Goal: Task Accomplishment & Management: Complete application form

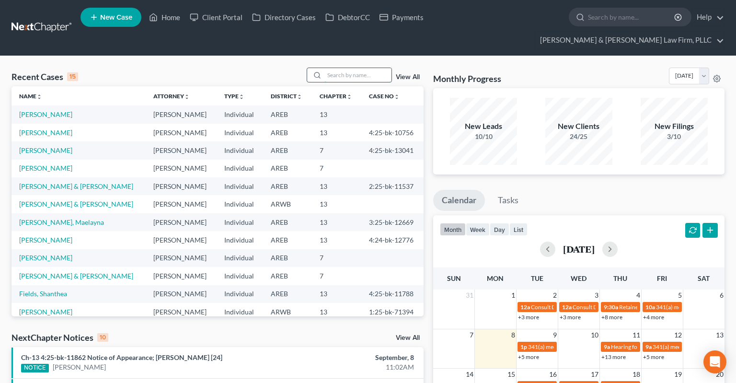
click at [333, 68] on input "search" at bounding box center [358, 75] width 67 height 14
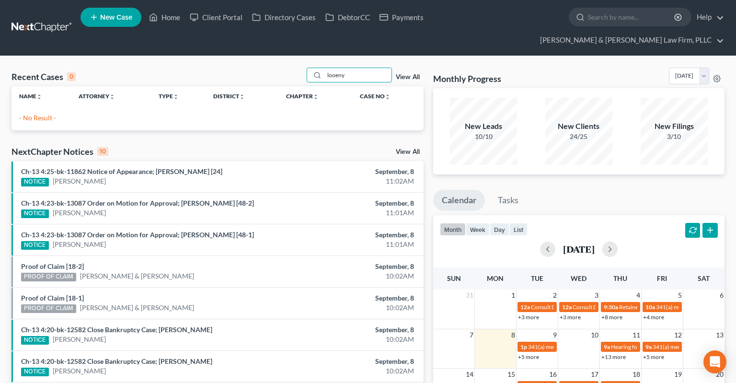
drag, startPoint x: 338, startPoint y: 58, endPoint x: 254, endPoint y: 79, distance: 86.9
click at [325, 80] on input "looeny" at bounding box center [358, 75] width 67 height 14
type input "looney"
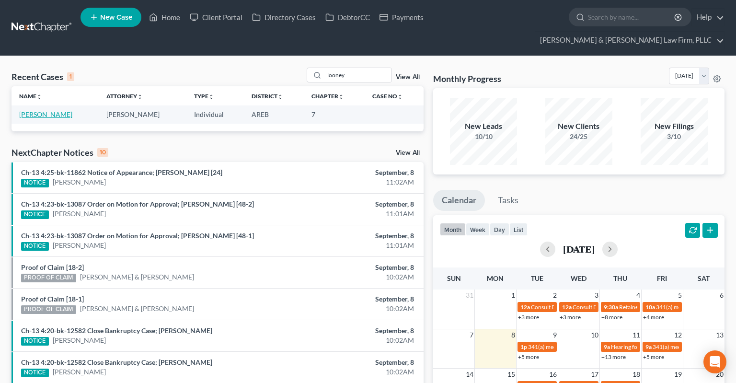
click at [42, 110] on link "[PERSON_NAME]" at bounding box center [45, 114] width 53 height 8
select select "4"
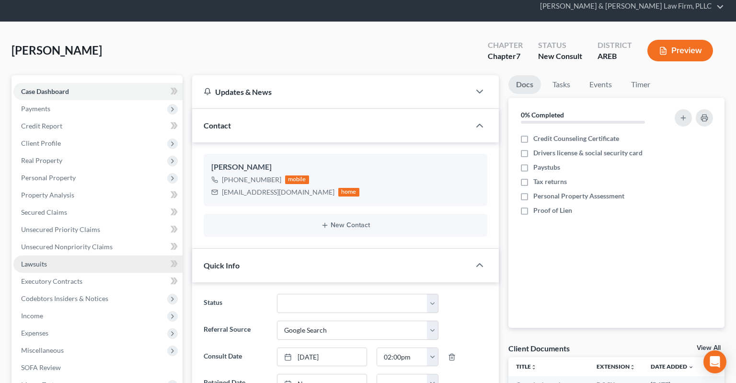
scroll to position [101, 0]
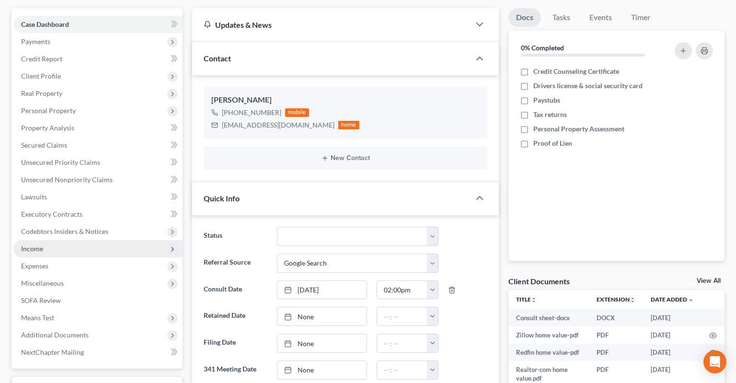
click at [79, 240] on span "Income" at bounding box center [97, 248] width 169 height 17
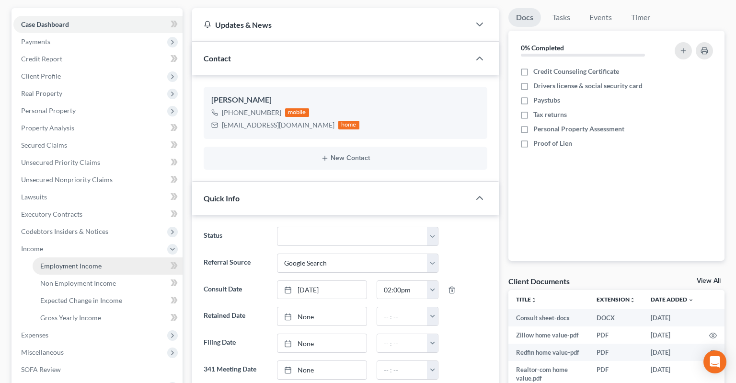
click at [93, 262] on span "Employment Income" at bounding box center [70, 266] width 61 height 8
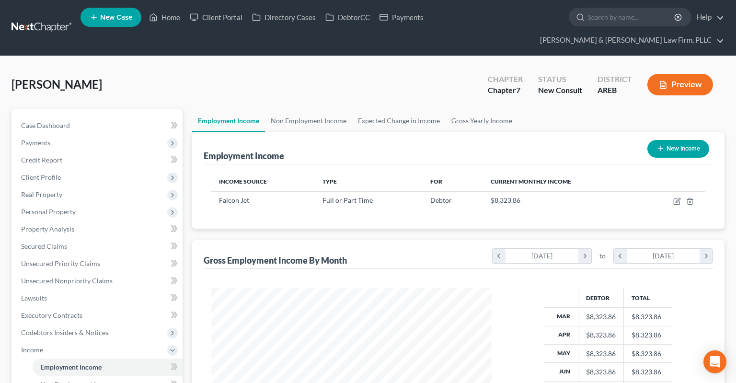
scroll to position [171, 299]
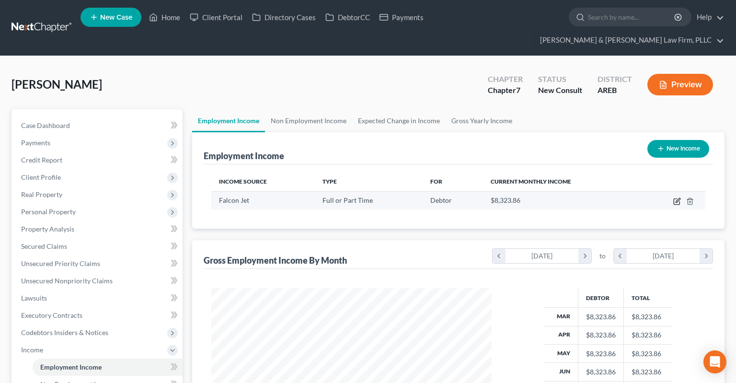
click at [678, 198] on icon "button" at bounding box center [678, 202] width 8 height 8
select select "0"
select select "2"
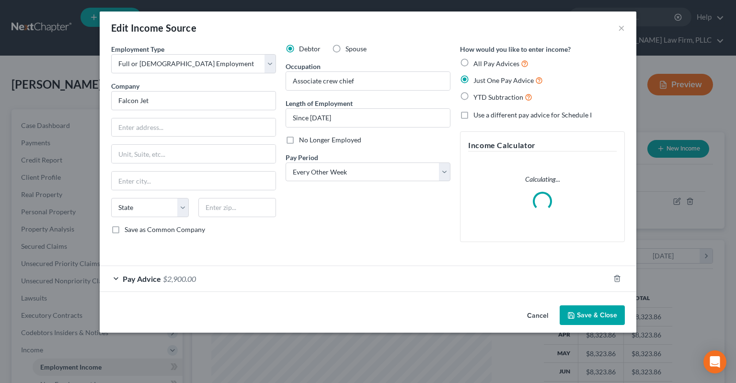
click at [534, 314] on div "Edit Income Source × Employment Type * Select Full or [DEMOGRAPHIC_DATA] Employ…" at bounding box center [368, 172] width 537 height 321
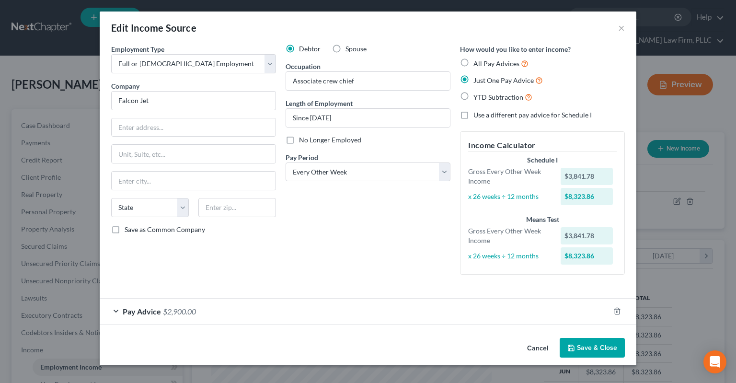
click at [536, 344] on button "Cancel" at bounding box center [538, 348] width 36 height 19
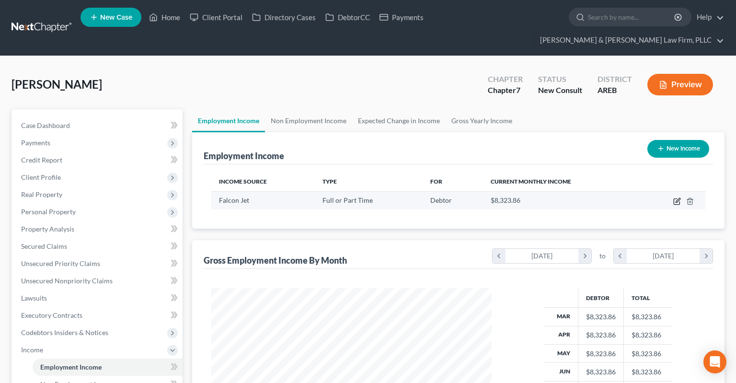
click at [679, 198] on icon "button" at bounding box center [678, 200] width 4 height 4
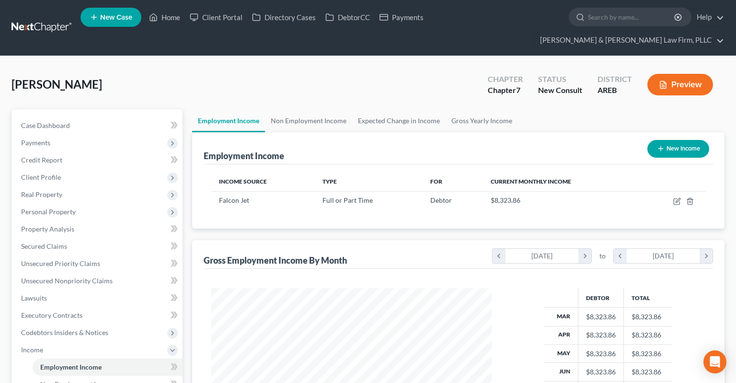
select select "0"
select select "2"
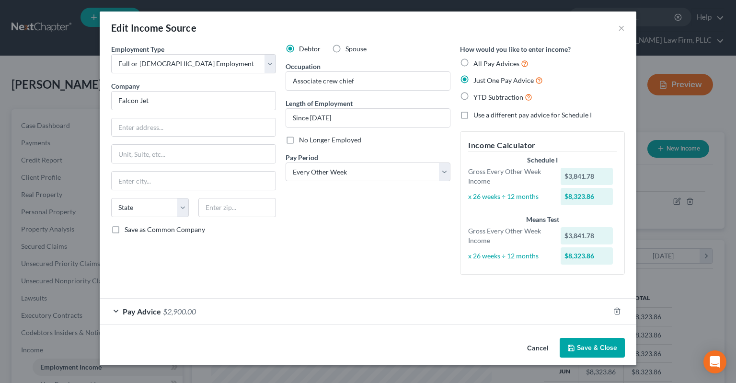
click at [268, 303] on div "Pay Advice $2,900.00" at bounding box center [355, 311] width 510 height 25
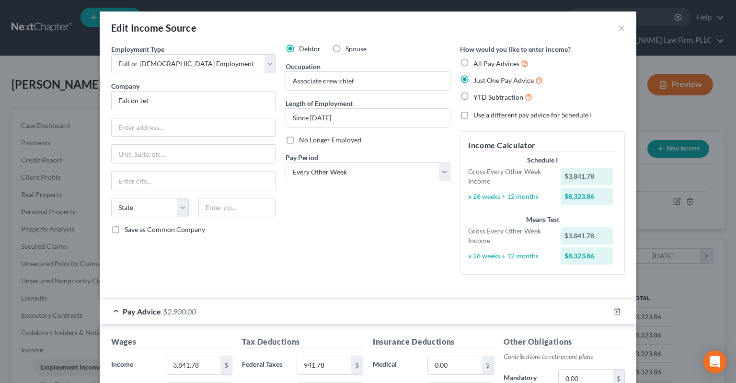
scroll to position [145, 0]
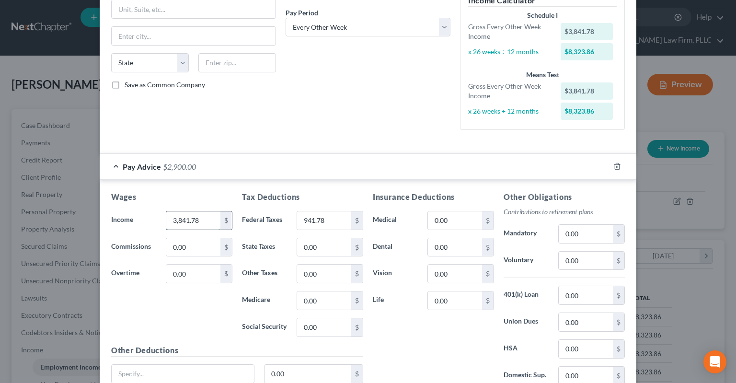
click at [206, 223] on input "3,841.78" at bounding box center [193, 220] width 54 height 18
type input "3,541.64"
click at [335, 222] on input "941.78" at bounding box center [324, 220] width 54 height 18
type input "608.84"
click at [459, 222] on input "0.00" at bounding box center [455, 220] width 54 height 18
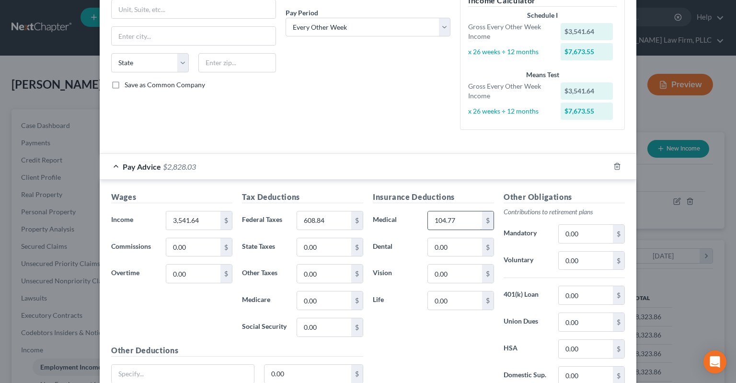
type input "104.77"
type input "6"
type input "1.85"
type input "12.32"
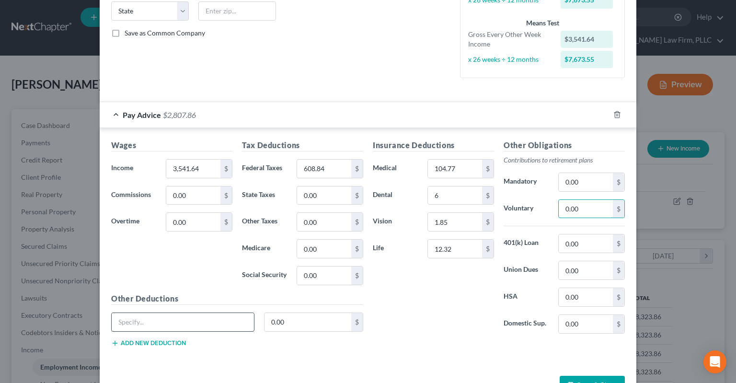
scroll to position [226, 0]
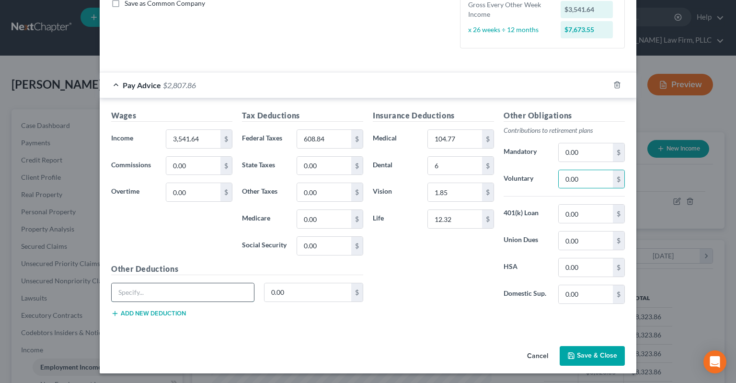
click at [196, 284] on input "text" at bounding box center [183, 292] width 142 height 18
type input "All others"
type input "145.53"
click at [584, 352] on button "Save & Close" at bounding box center [592, 356] width 65 height 20
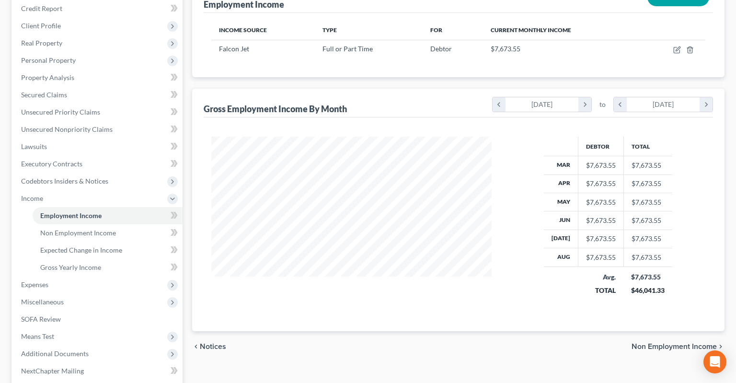
scroll to position [0, 0]
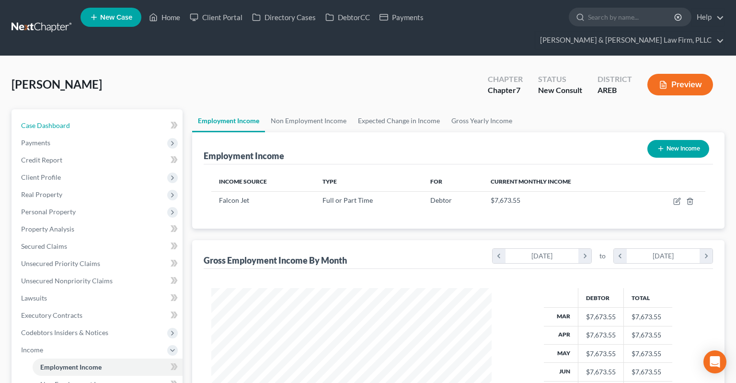
click at [92, 117] on link "Case Dashboard" at bounding box center [97, 125] width 169 height 17
select select "4"
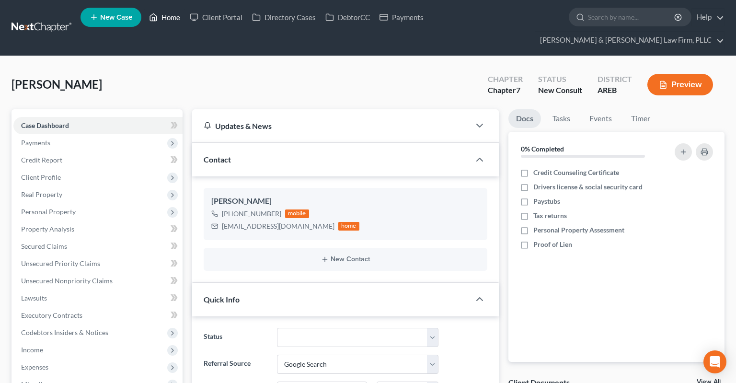
click at [185, 14] on link "Home" at bounding box center [164, 17] width 41 height 17
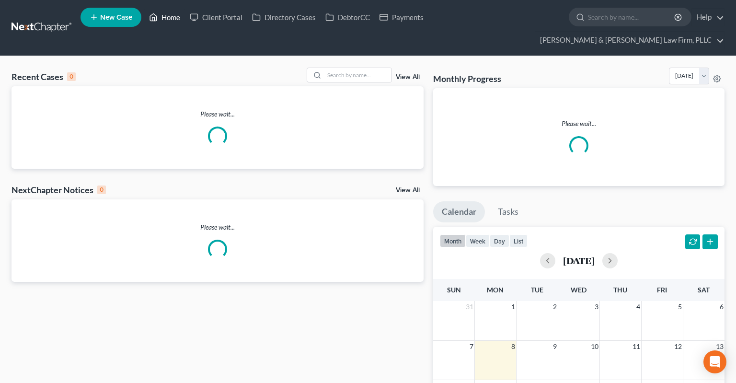
click at [179, 17] on link "Home" at bounding box center [164, 17] width 41 height 17
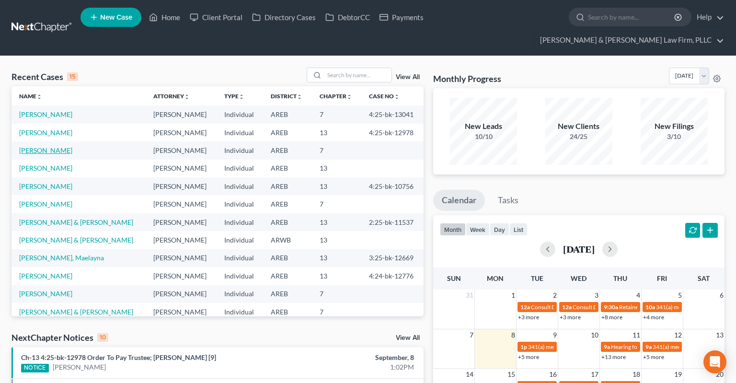
click at [41, 146] on link "[PERSON_NAME]" at bounding box center [45, 150] width 53 height 8
select select "4"
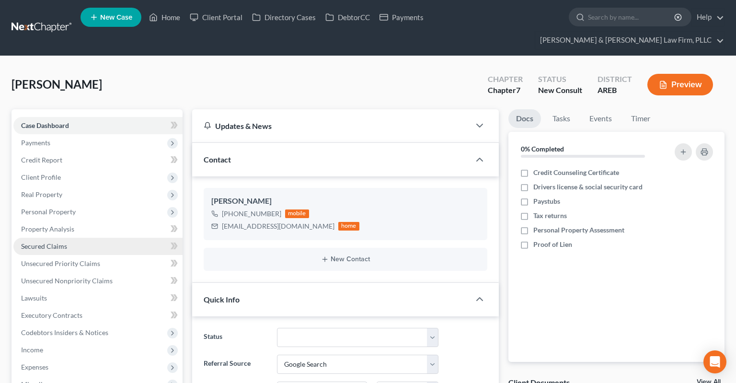
scroll to position [151, 0]
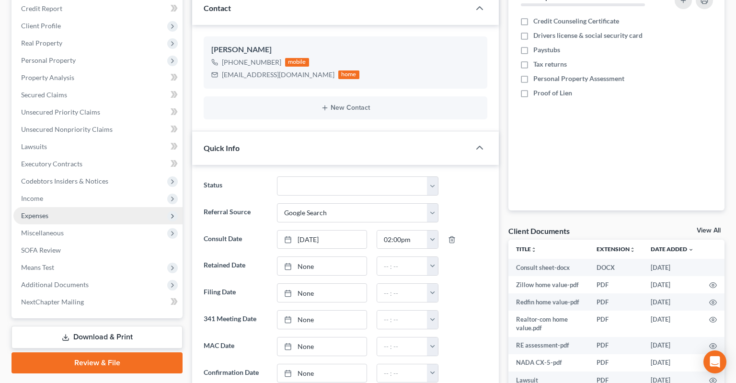
click at [89, 207] on span "Expenses" at bounding box center [97, 215] width 169 height 17
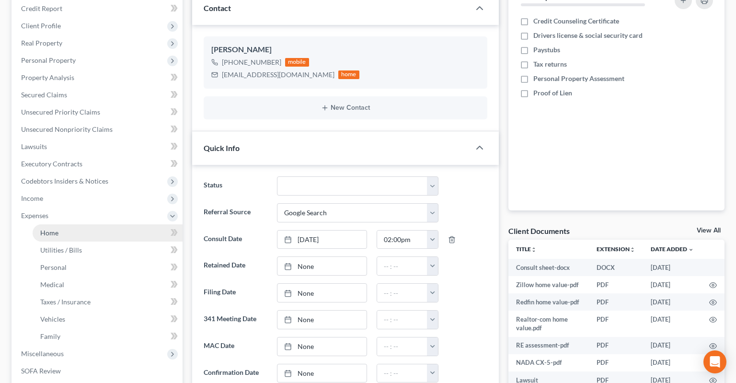
click at [96, 224] on link "Home" at bounding box center [108, 232] width 150 height 17
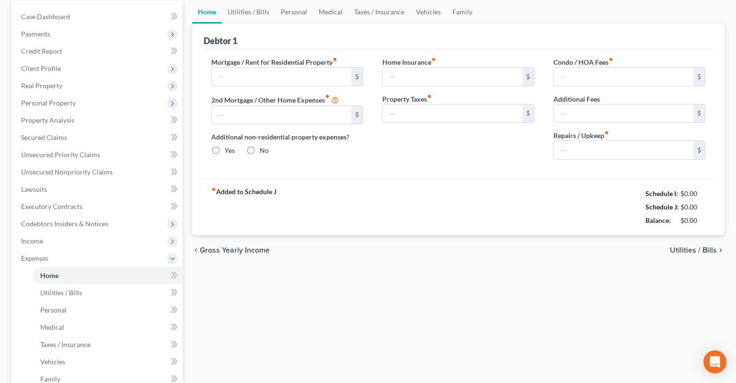
type input "1,250.00"
type input "0.00"
radio input "true"
type input "0.00"
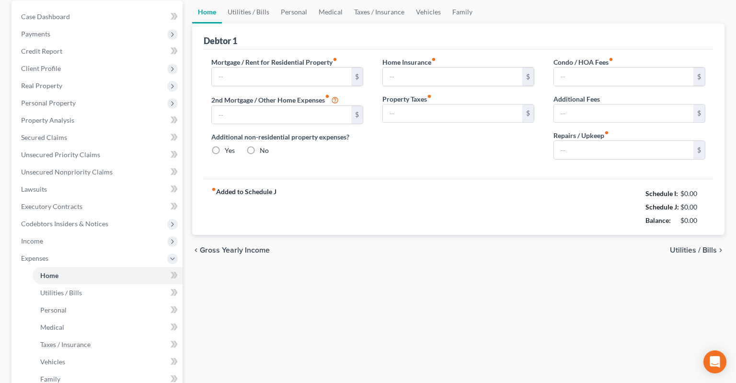
type input "0.00"
type input "100.00"
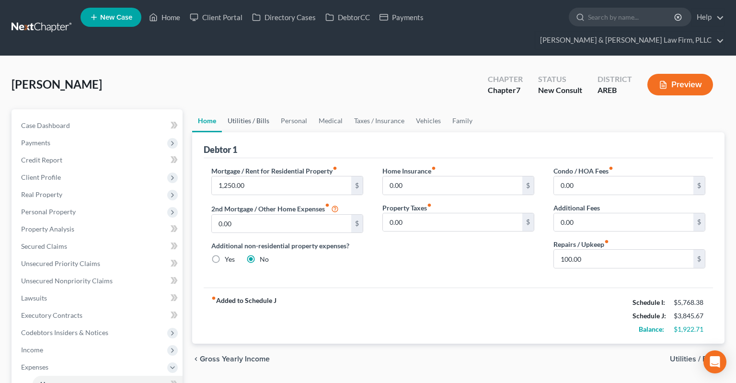
click at [248, 109] on link "Utilities / Bills" at bounding box center [248, 120] width 53 height 23
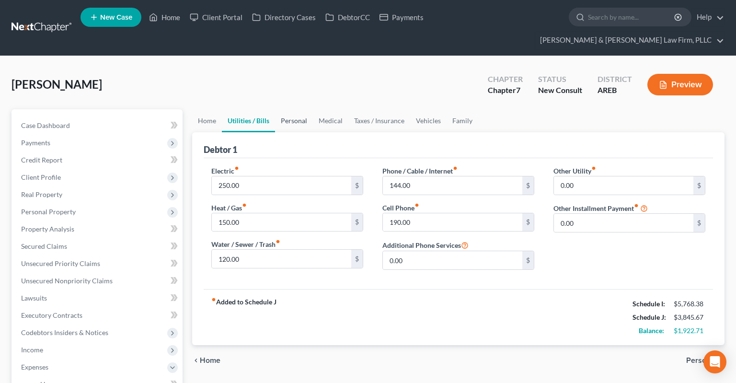
click at [286, 109] on link "Personal" at bounding box center [294, 120] width 38 height 23
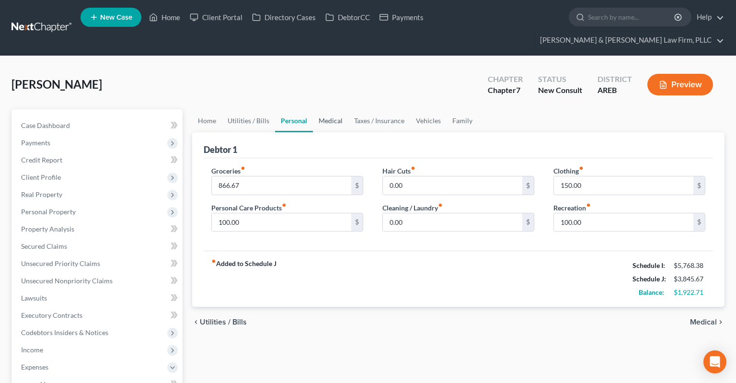
click at [325, 109] on link "Medical" at bounding box center [330, 120] width 35 height 23
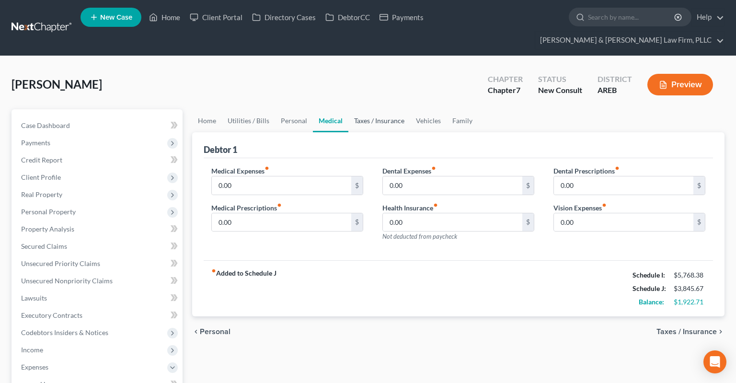
click at [357, 109] on link "Taxes / Insurance" at bounding box center [380, 120] width 62 height 23
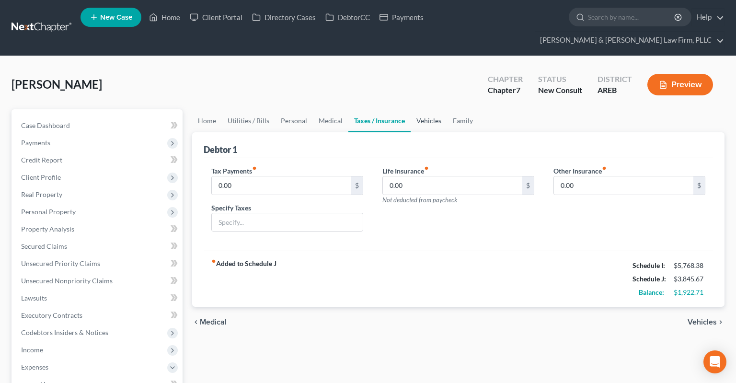
click at [438, 109] on link "Vehicles" at bounding box center [429, 120] width 36 height 23
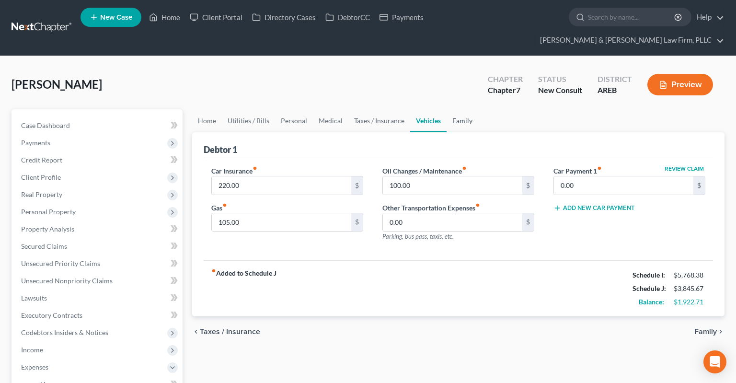
click at [461, 109] on link "Family" at bounding box center [463, 120] width 32 height 23
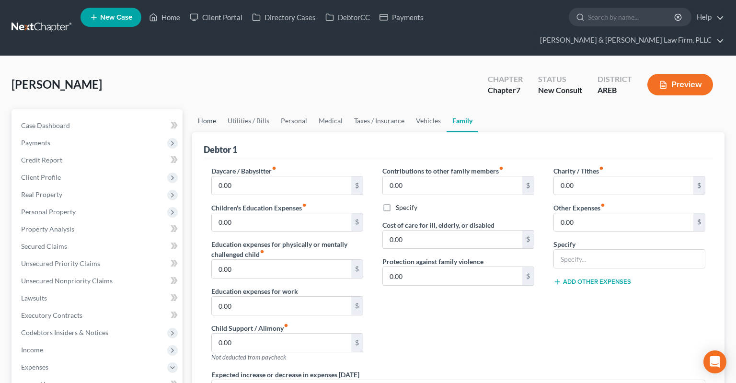
click at [214, 109] on link "Home" at bounding box center [207, 120] width 30 height 23
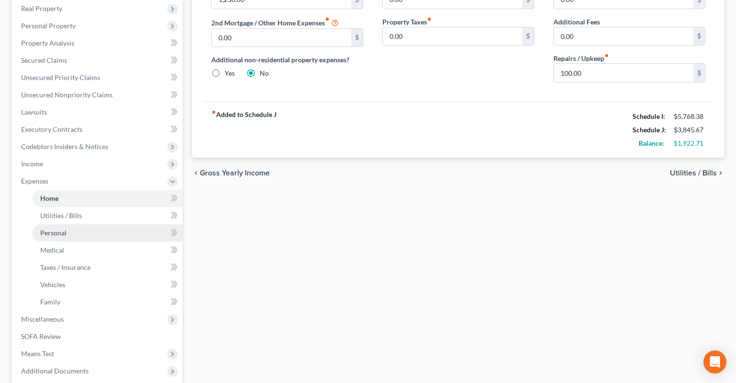
scroll to position [253, 0]
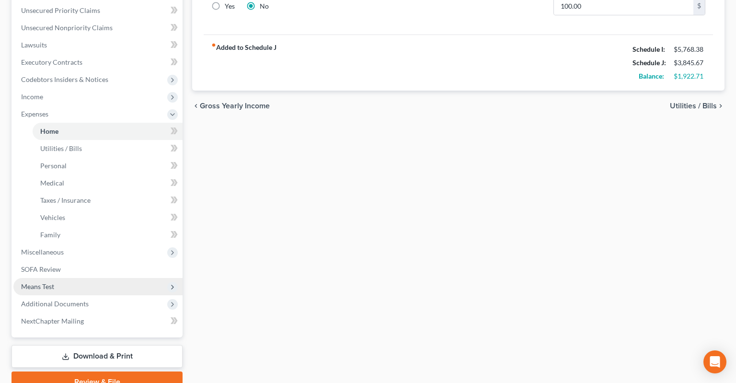
click at [73, 278] on span "Means Test" at bounding box center [97, 286] width 169 height 17
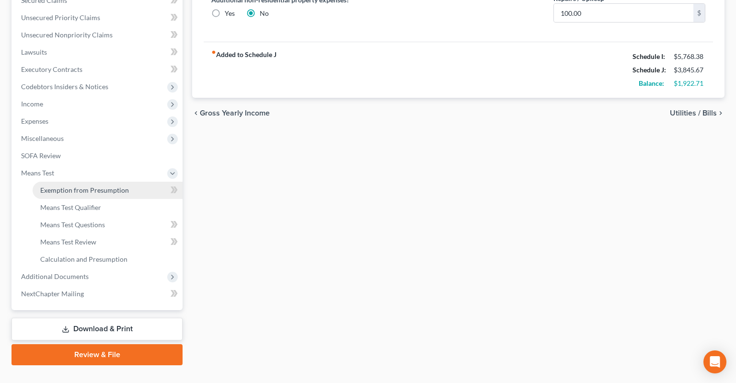
click at [106, 186] on span "Exemption from Presumption" at bounding box center [84, 190] width 89 height 8
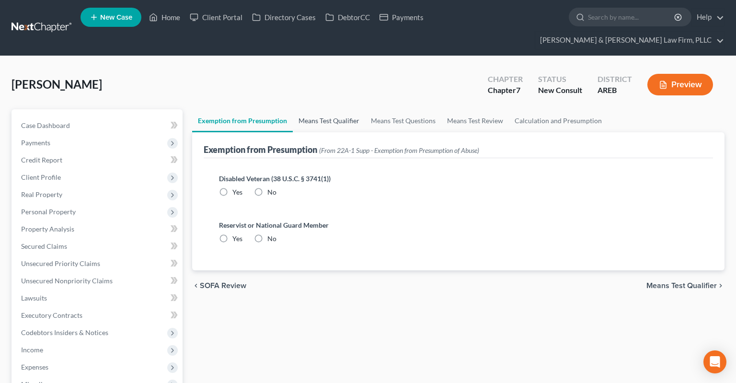
click at [331, 113] on link "Means Test Qualifier" at bounding box center [329, 120] width 72 height 23
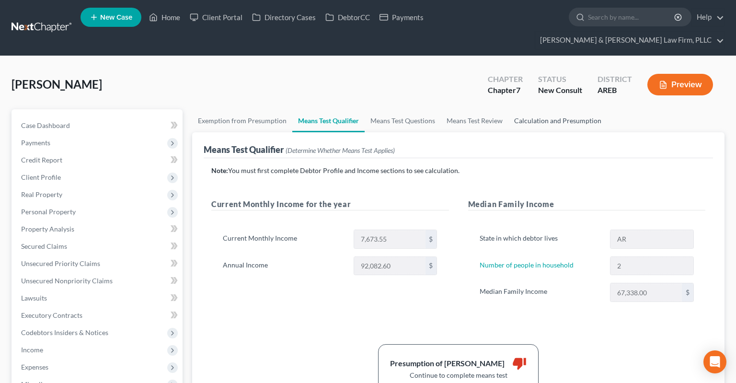
click at [555, 109] on link "Calculation and Presumption" at bounding box center [558, 120] width 99 height 23
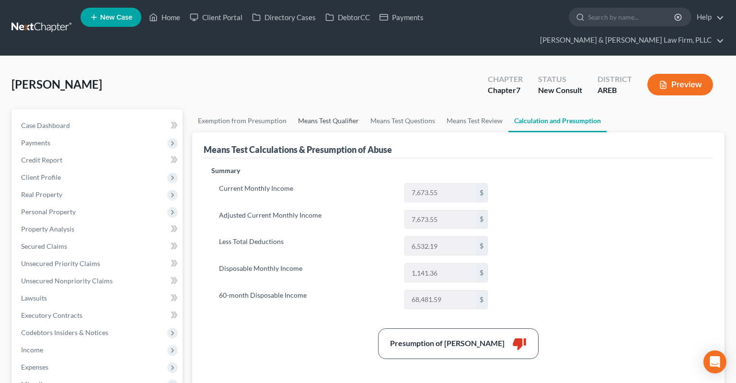
click at [341, 109] on link "Means Test Qualifier" at bounding box center [328, 120] width 72 height 23
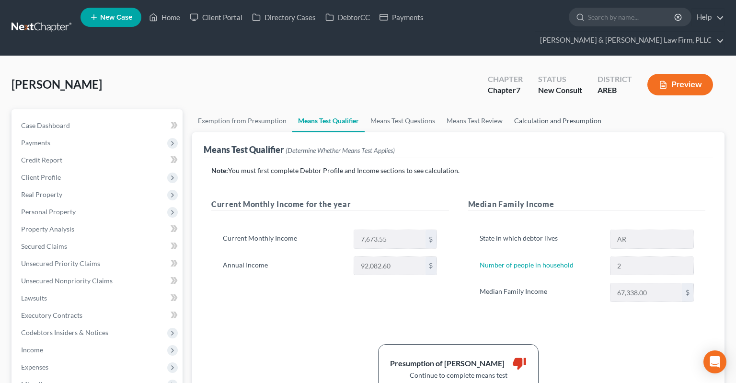
click at [515, 109] on link "Calculation and Presumption" at bounding box center [558, 120] width 99 height 23
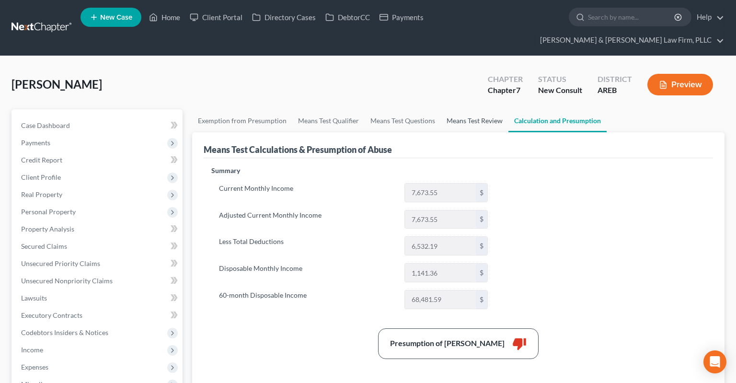
click at [483, 109] on link "Means Test Review" at bounding box center [475, 120] width 68 height 23
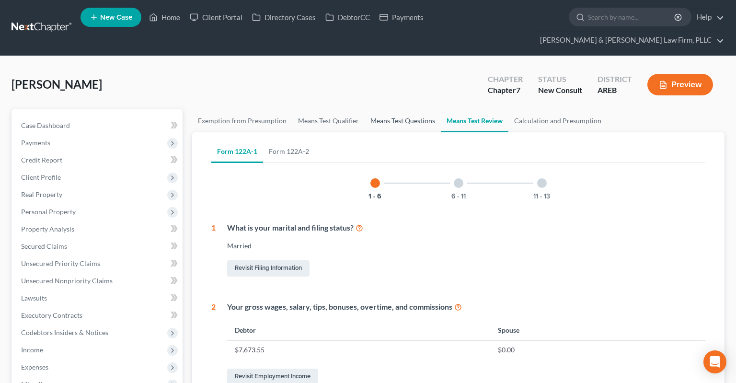
click at [406, 109] on link "Means Test Questions" at bounding box center [403, 120] width 76 height 23
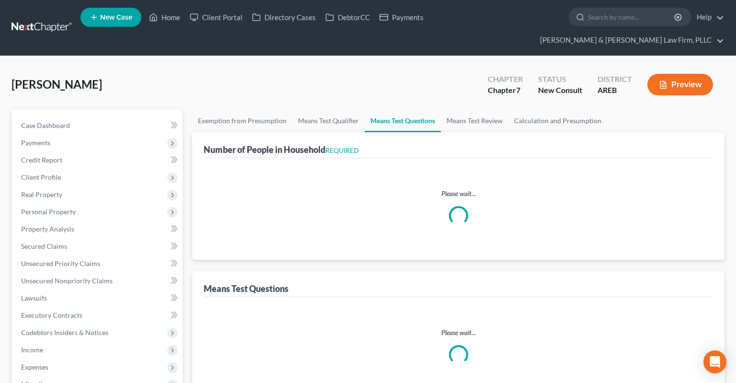
select select "0"
select select "60"
select select "1"
select select "48"
select select "2"
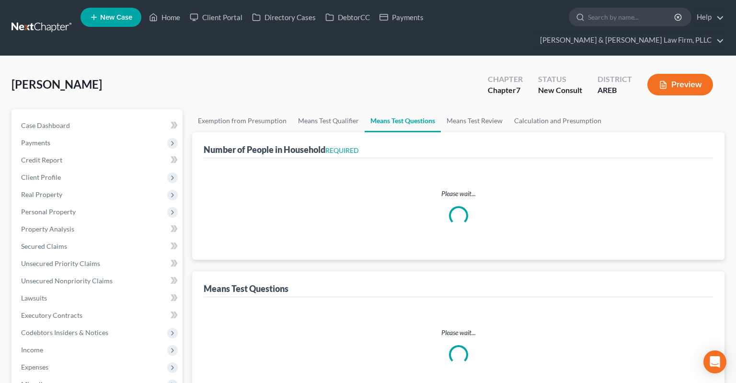
select select "0"
select select "2"
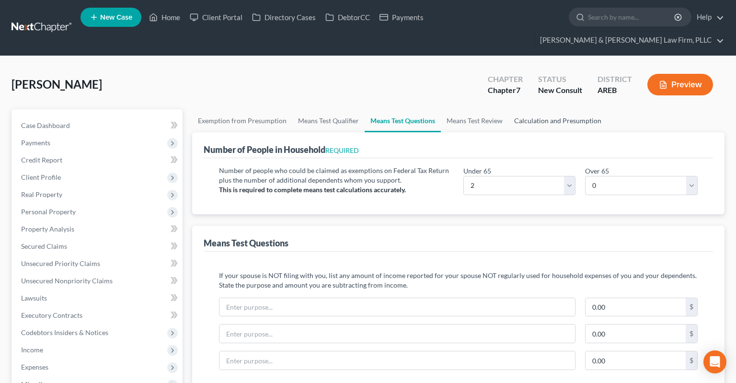
click at [548, 109] on link "Calculation and Presumption" at bounding box center [558, 120] width 99 height 23
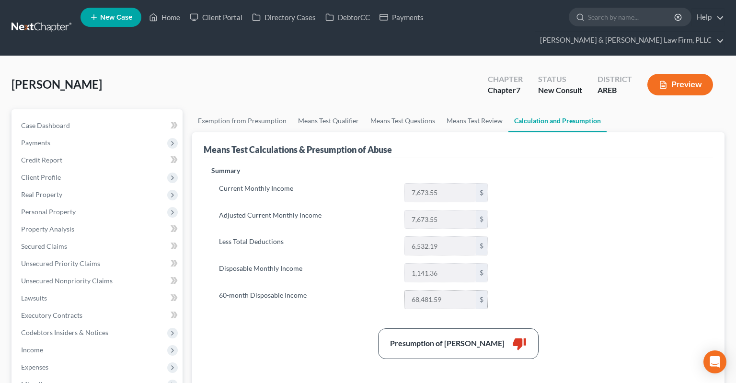
drag, startPoint x: 411, startPoint y: 284, endPoint x: 451, endPoint y: 280, distance: 39.5
click at [451, 291] on input "68,481.59" at bounding box center [440, 300] width 71 height 18
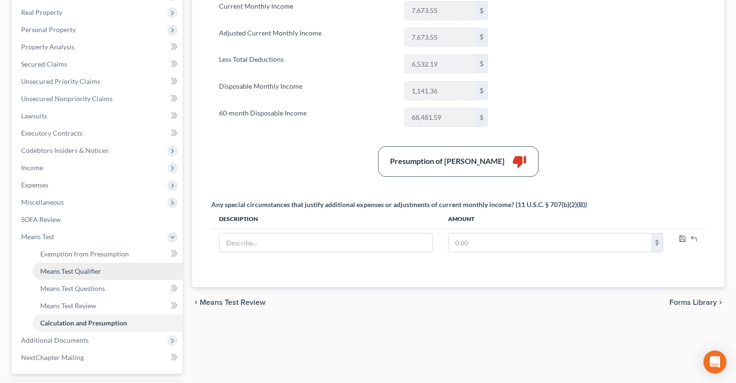
scroll to position [202, 0]
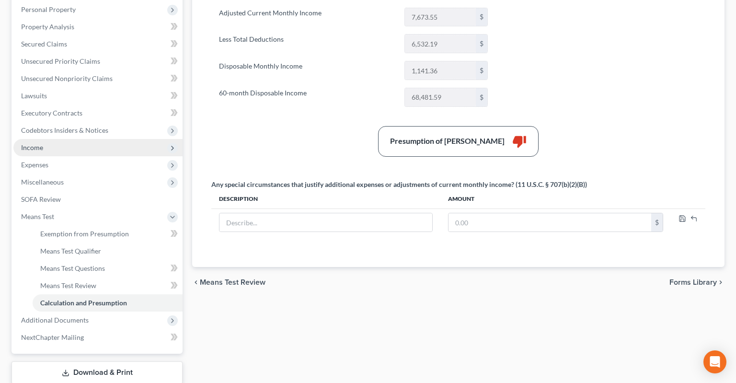
click at [59, 139] on span "Income" at bounding box center [97, 147] width 169 height 17
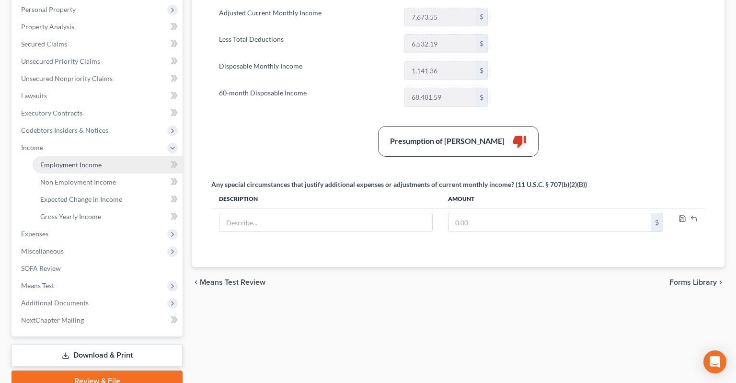
click at [85, 161] on span "Employment Income" at bounding box center [70, 165] width 61 height 8
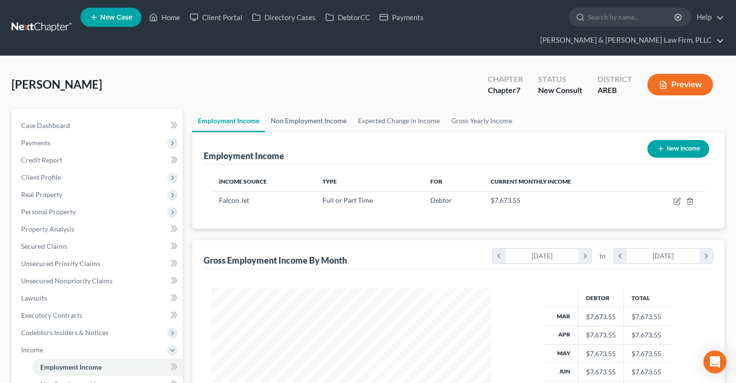
click at [294, 113] on link "Non Employment Income" at bounding box center [308, 120] width 87 height 23
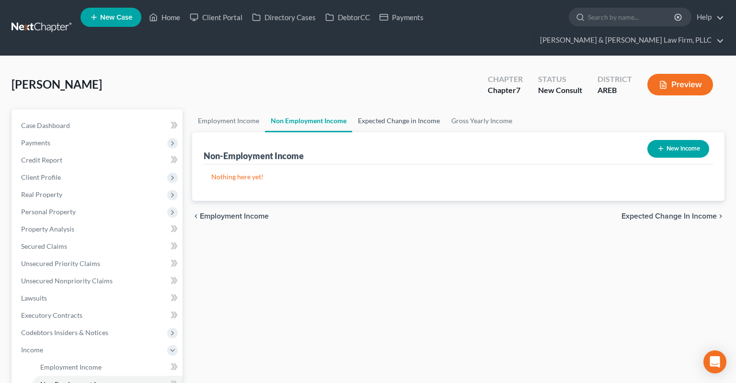
click at [392, 109] on link "Expected Change in Income" at bounding box center [398, 120] width 93 height 23
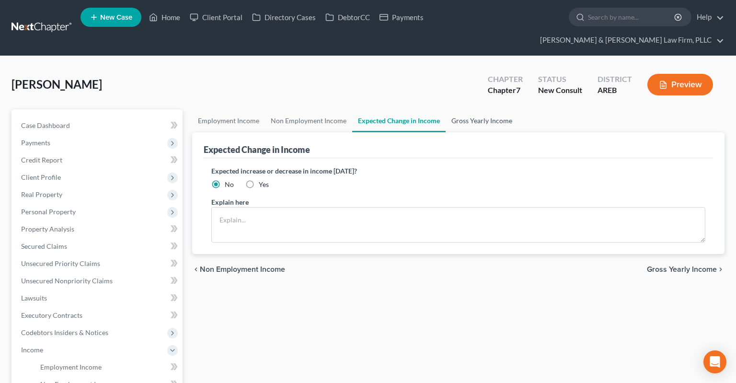
click at [467, 109] on link "Gross Yearly Income" at bounding box center [482, 120] width 72 height 23
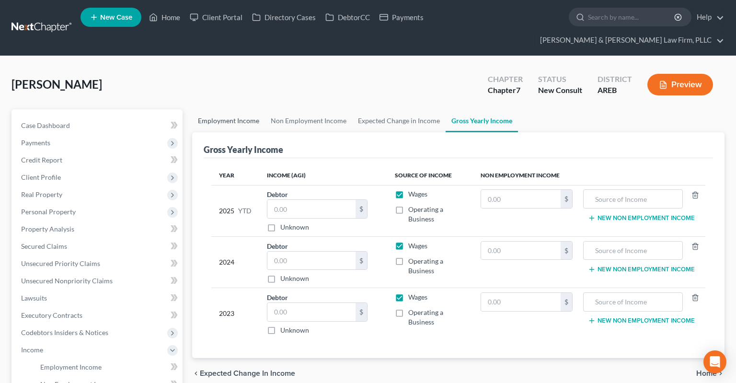
click at [239, 109] on link "Employment Income" at bounding box center [228, 120] width 73 height 23
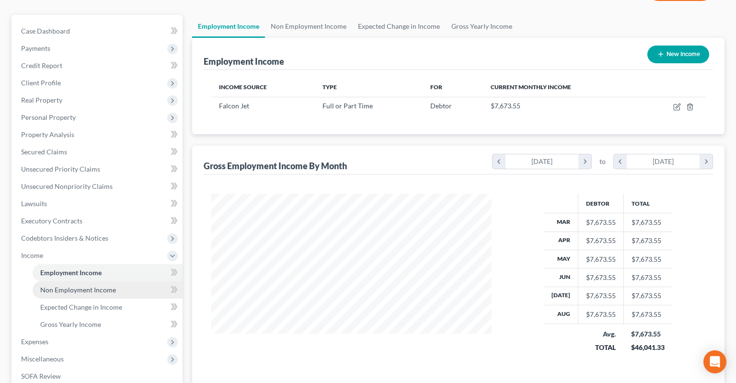
scroll to position [151, 0]
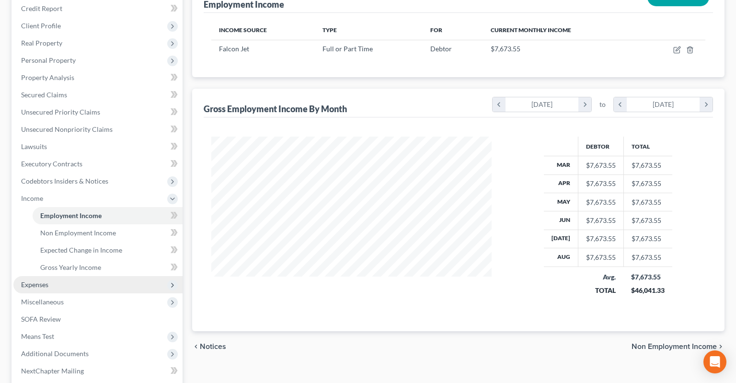
click at [81, 276] on span "Expenses" at bounding box center [97, 284] width 169 height 17
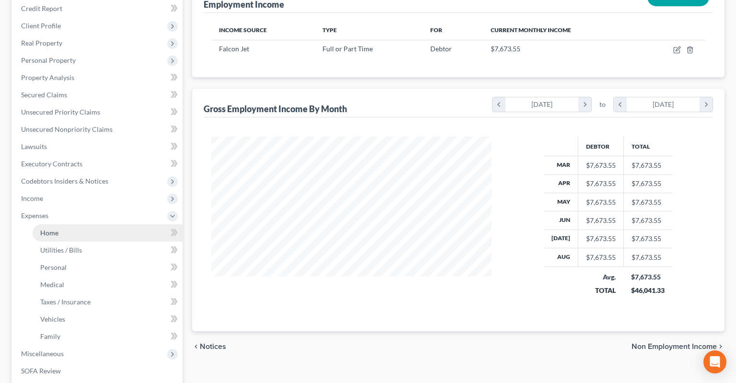
click at [97, 224] on link "Home" at bounding box center [108, 232] width 150 height 17
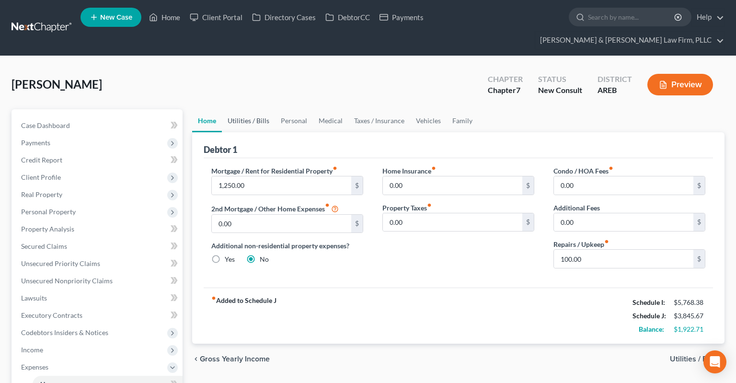
click at [252, 109] on link "Utilities / Bills" at bounding box center [248, 120] width 53 height 23
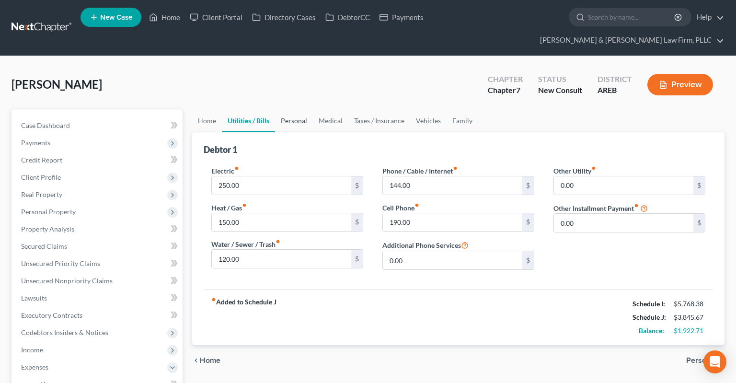
click at [299, 109] on link "Personal" at bounding box center [294, 120] width 38 height 23
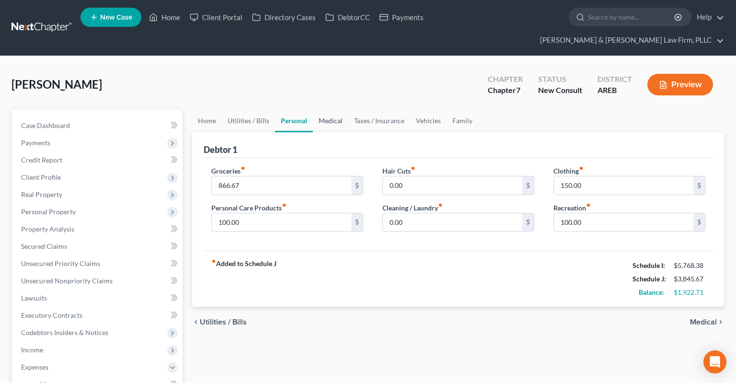
click at [334, 109] on link "Medical" at bounding box center [330, 120] width 35 height 23
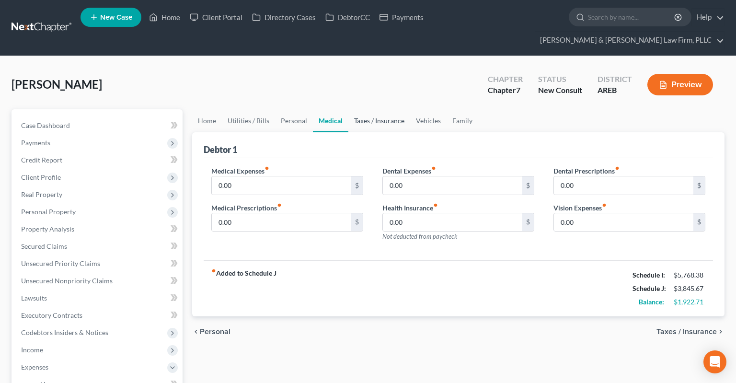
click at [377, 109] on link "Taxes / Insurance" at bounding box center [380, 120] width 62 height 23
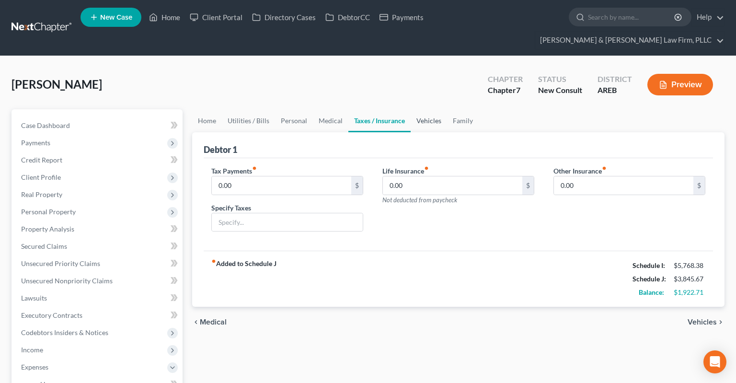
click at [436, 109] on link "Vehicles" at bounding box center [429, 120] width 36 height 23
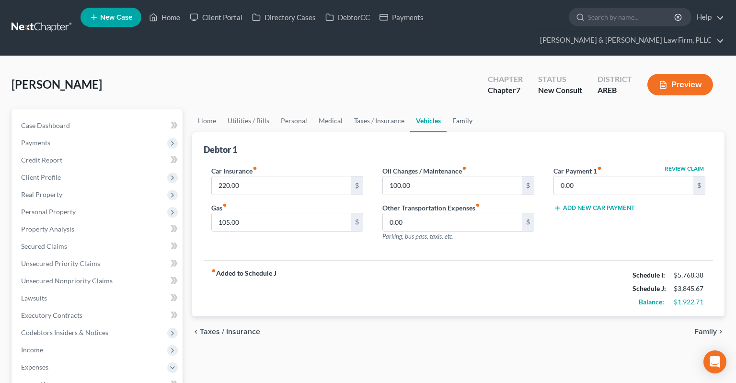
click at [464, 109] on link "Family" at bounding box center [463, 120] width 32 height 23
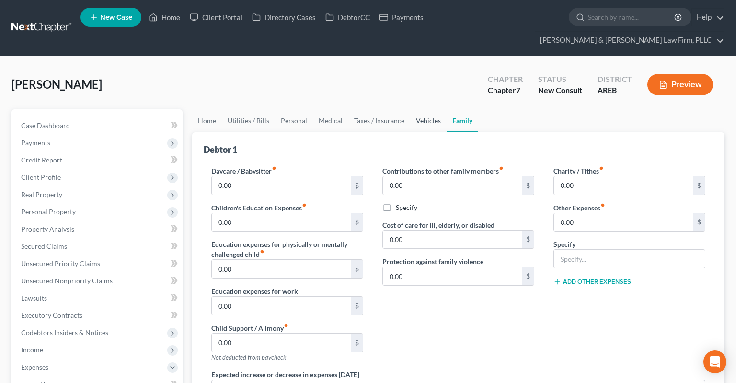
click at [426, 109] on link "Vehicles" at bounding box center [428, 120] width 36 height 23
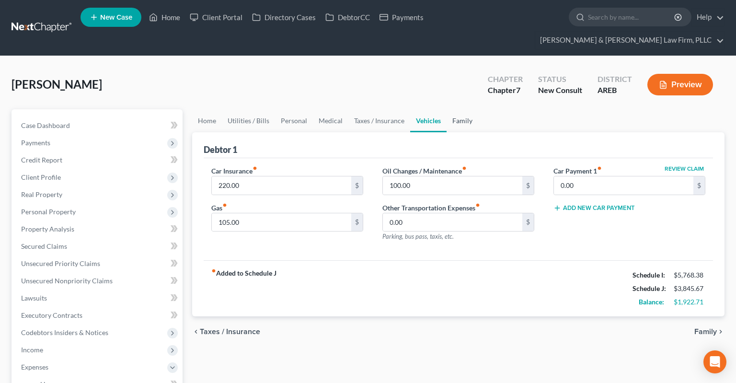
click at [467, 109] on link "Family" at bounding box center [463, 120] width 32 height 23
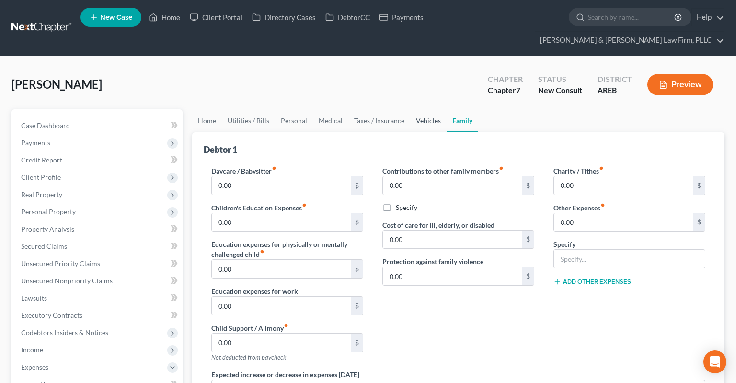
click at [420, 109] on link "Vehicles" at bounding box center [428, 120] width 36 height 23
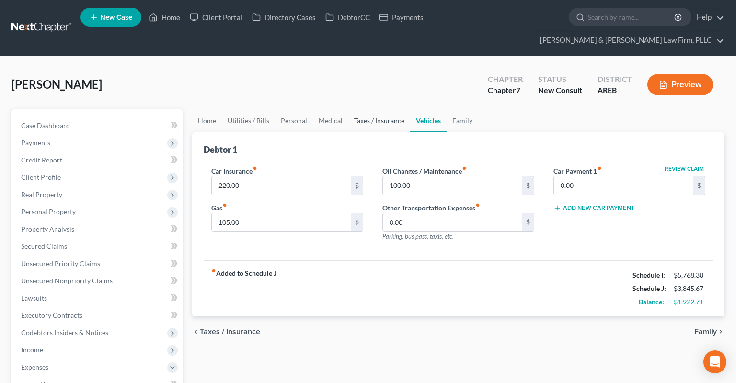
click at [388, 109] on link "Taxes / Insurance" at bounding box center [380, 120] width 62 height 23
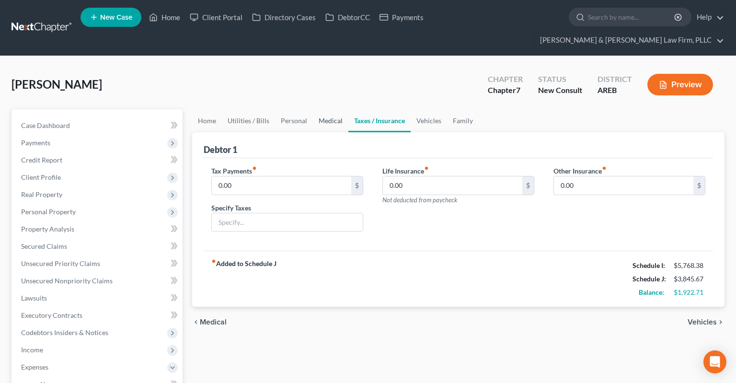
click at [316, 109] on link "Medical" at bounding box center [330, 120] width 35 height 23
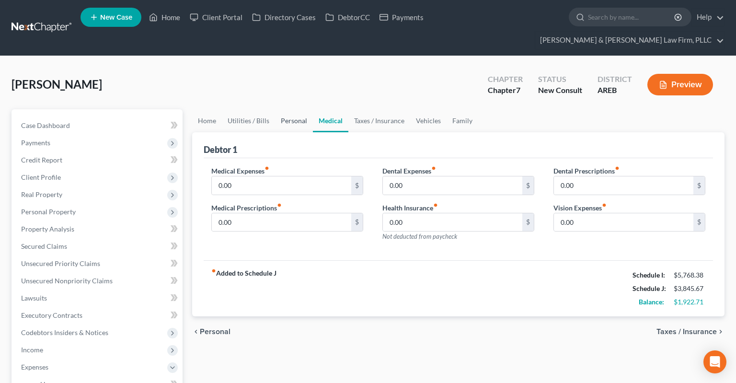
click at [285, 109] on link "Personal" at bounding box center [294, 120] width 38 height 23
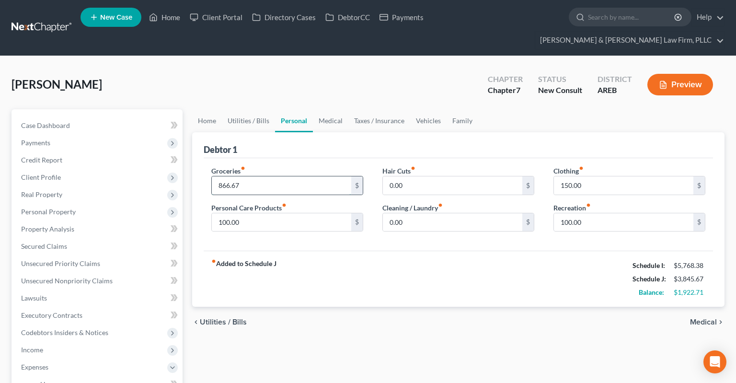
click at [248, 176] on input "866.67" at bounding box center [282, 185] width 140 height 18
type input "900"
click at [333, 109] on link "Medical" at bounding box center [330, 120] width 35 height 23
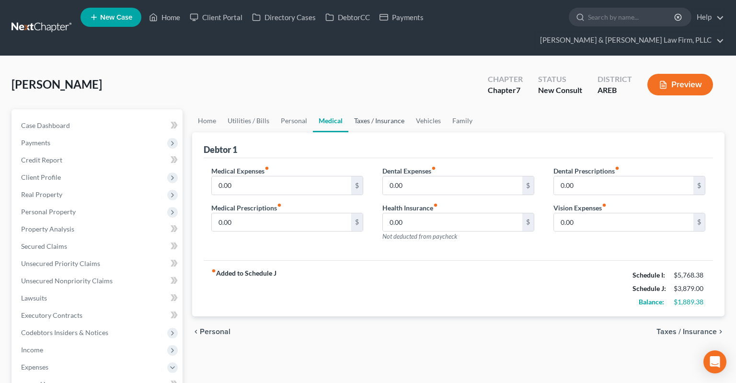
click at [375, 109] on link "Taxes / Insurance" at bounding box center [380, 120] width 62 height 23
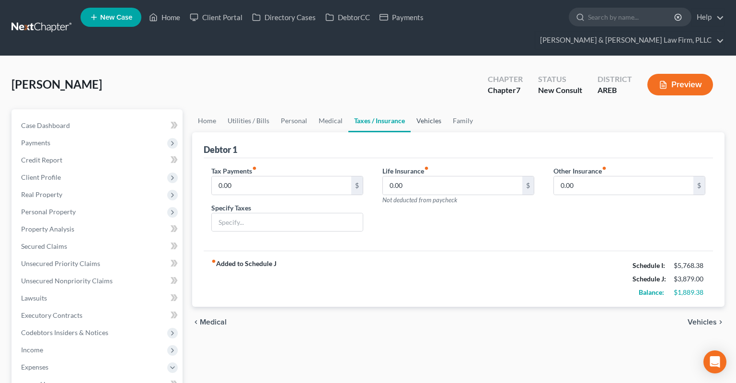
click at [422, 111] on link "Vehicles" at bounding box center [429, 120] width 36 height 23
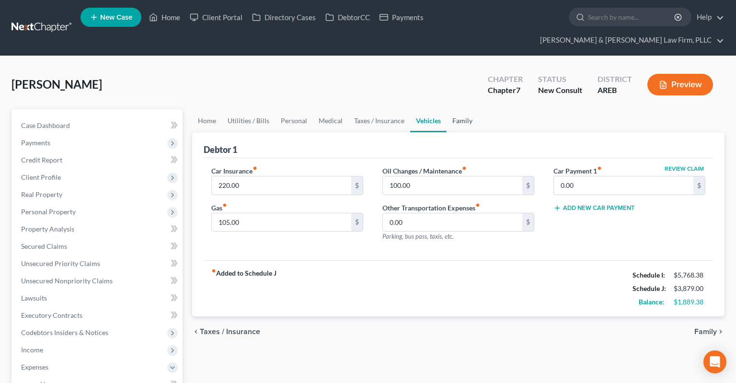
click at [468, 109] on link "Family" at bounding box center [463, 120] width 32 height 23
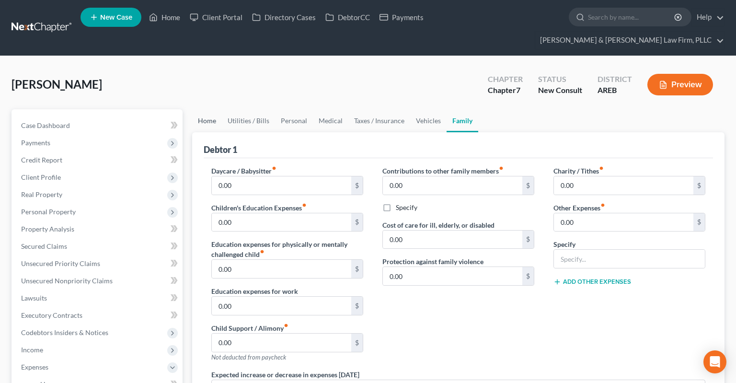
click at [215, 109] on link "Home" at bounding box center [207, 120] width 30 height 23
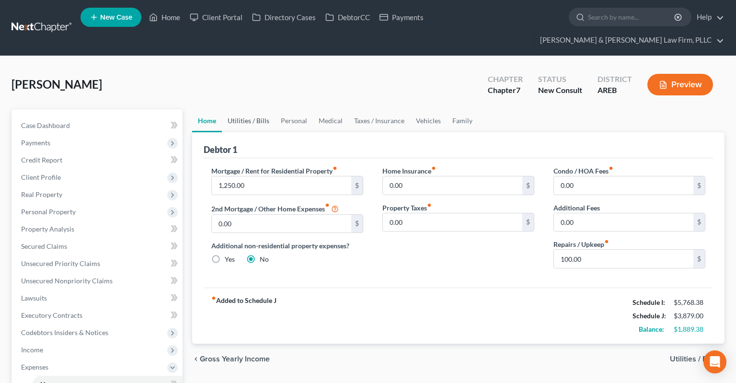
click at [252, 109] on link "Utilities / Bills" at bounding box center [248, 120] width 53 height 23
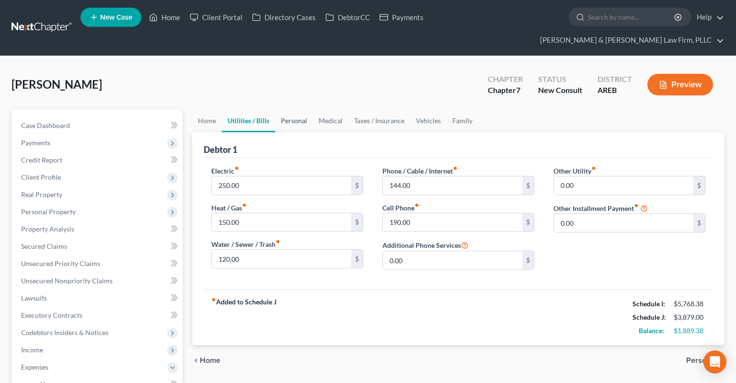
click at [297, 110] on link "Personal" at bounding box center [294, 120] width 38 height 23
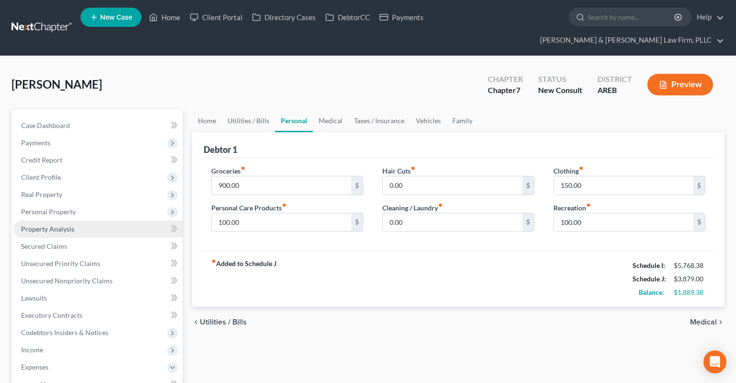
click at [62, 225] on span "Property Analysis" at bounding box center [47, 229] width 53 height 8
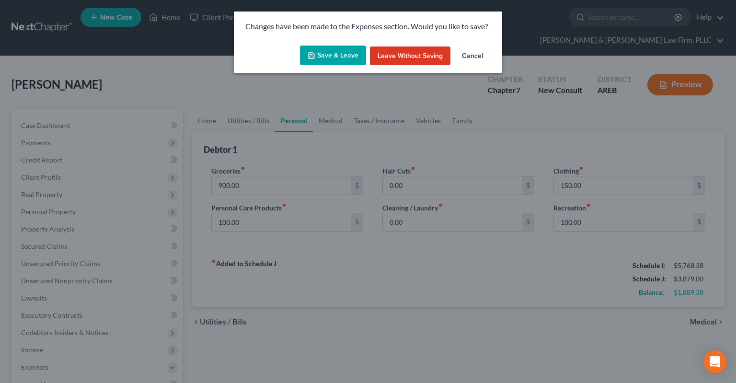
click at [340, 64] on button "Save & Leave" at bounding box center [333, 56] width 66 height 20
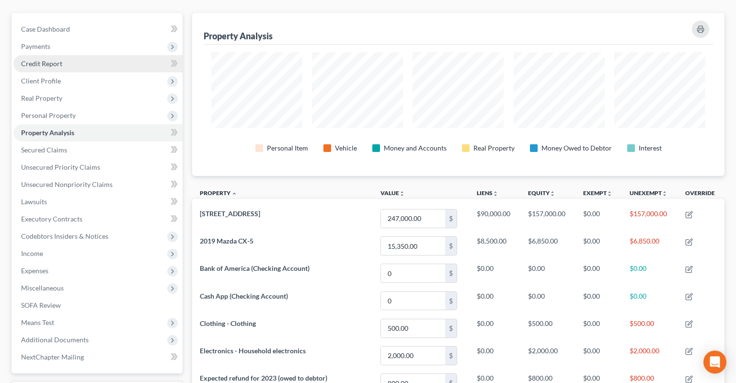
scroll to position [45, 0]
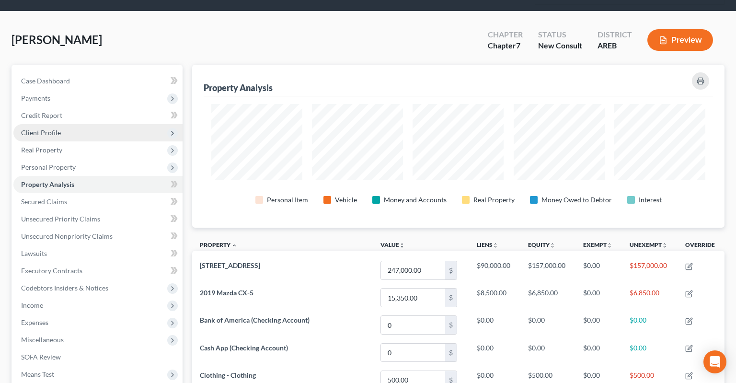
click at [86, 124] on span "Client Profile" at bounding box center [97, 132] width 169 height 17
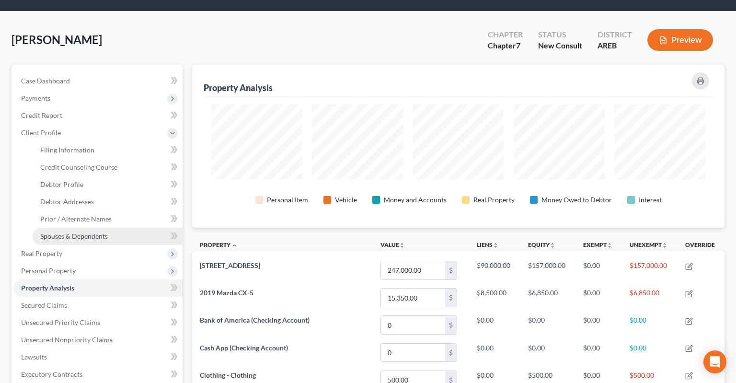
click at [99, 232] on span "Spouses & Dependents" at bounding box center [74, 236] width 68 height 8
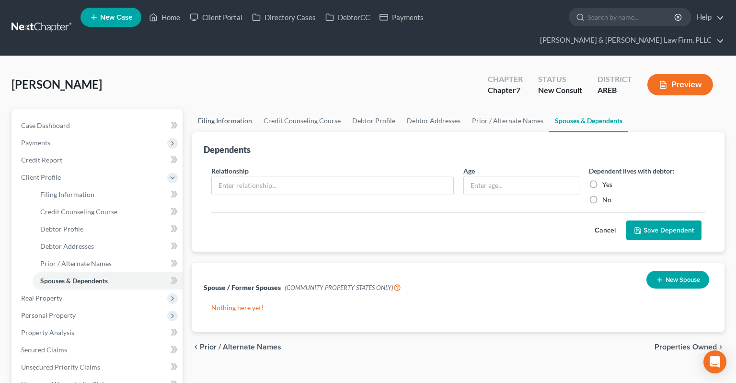
click at [233, 109] on link "Filing Information" at bounding box center [225, 120] width 66 height 23
select select "1"
select select "0"
select select "2"
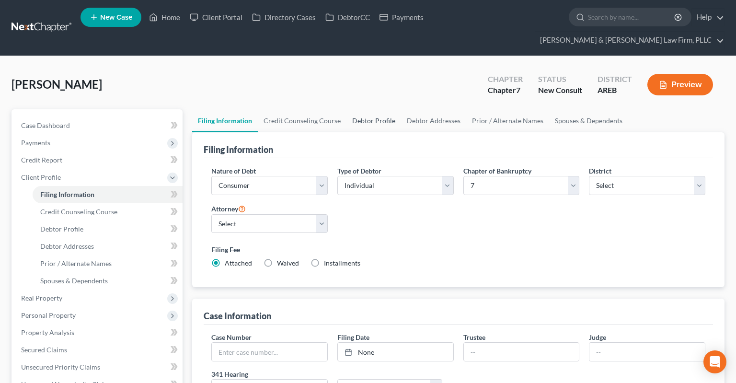
click at [363, 110] on link "Debtor Profile" at bounding box center [374, 120] width 55 height 23
select select "1"
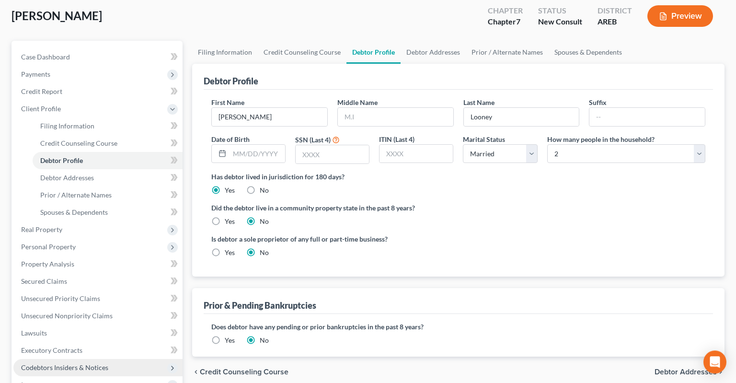
scroll to position [151, 0]
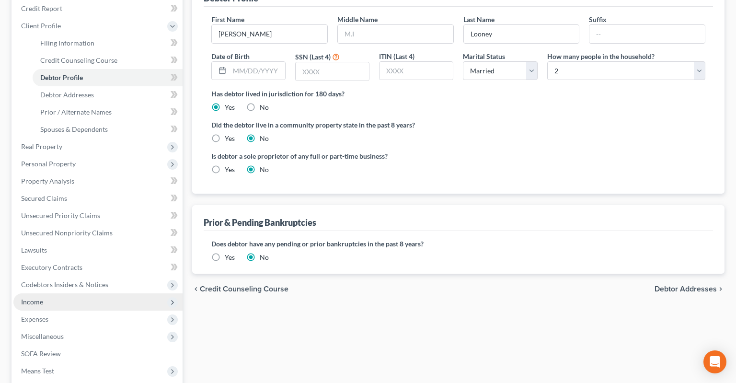
click at [91, 293] on span "Income" at bounding box center [97, 301] width 169 height 17
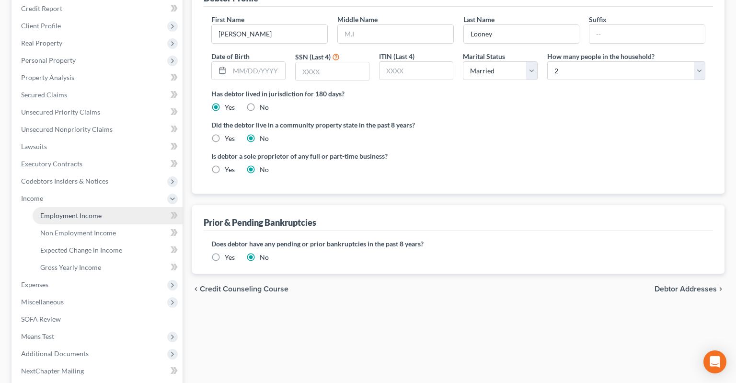
click at [98, 211] on span "Employment Income" at bounding box center [70, 215] width 61 height 8
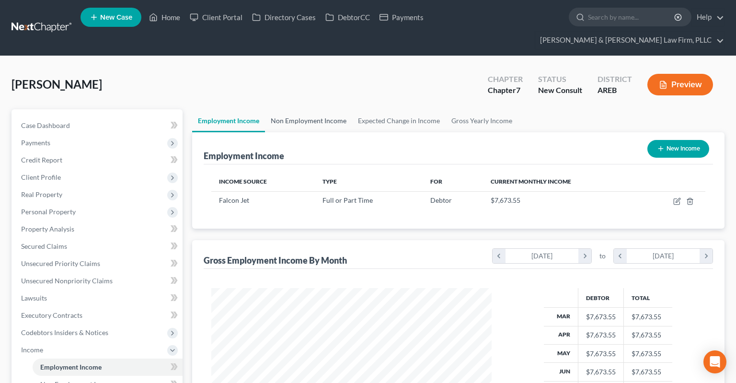
click at [303, 109] on link "Non Employment Income" at bounding box center [308, 120] width 87 height 23
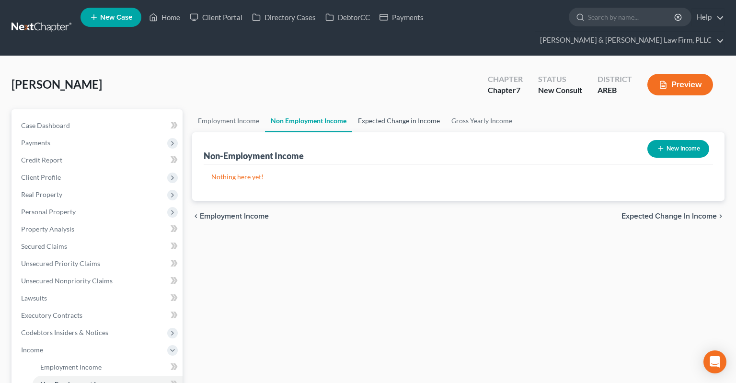
click at [388, 109] on link "Expected Change in Income" at bounding box center [398, 120] width 93 height 23
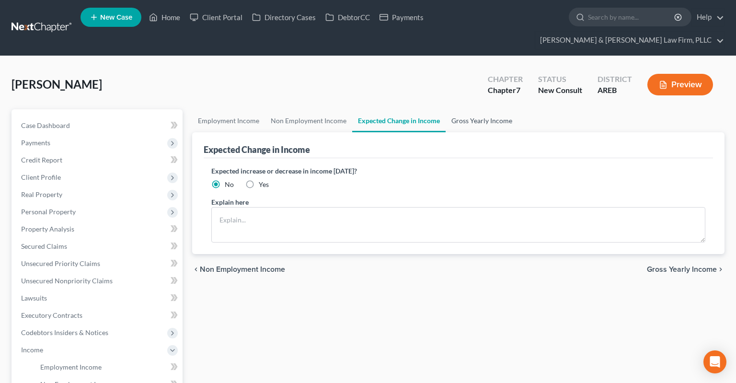
click at [466, 109] on link "Gross Yearly Income" at bounding box center [482, 120] width 72 height 23
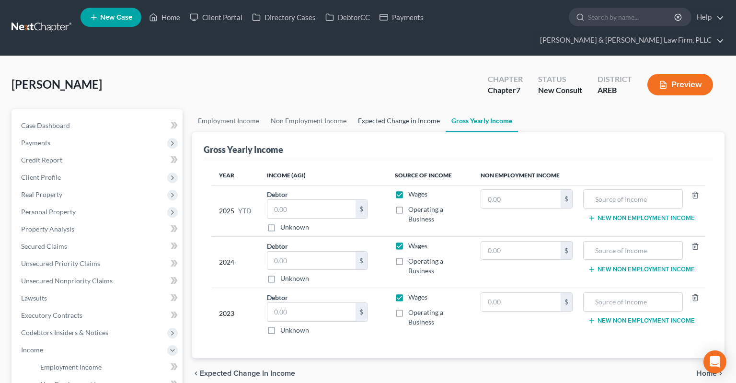
click at [396, 109] on link "Expected Change in Income" at bounding box center [398, 120] width 93 height 23
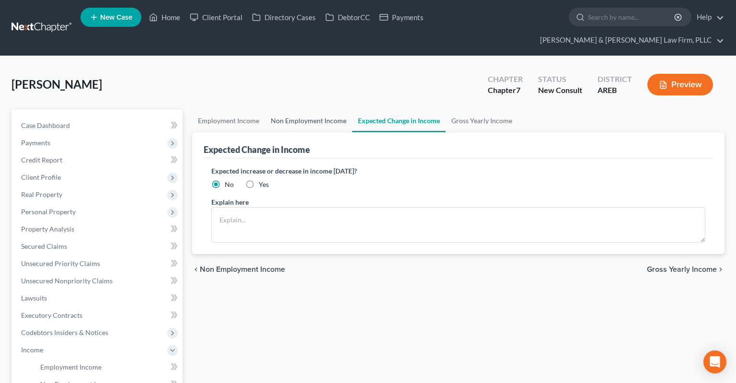
click at [309, 109] on link "Non Employment Income" at bounding box center [308, 120] width 87 height 23
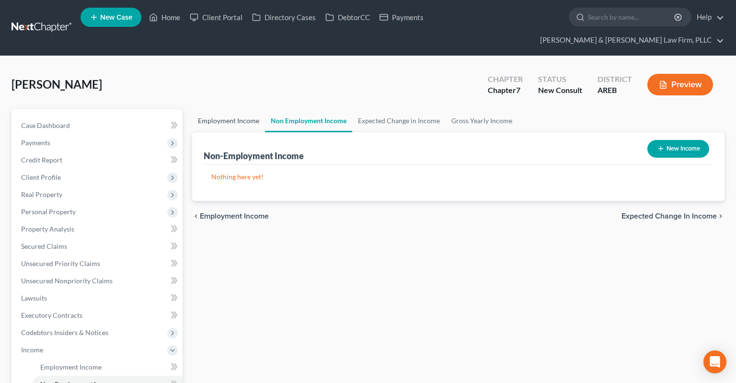
click at [255, 109] on link "Employment Income" at bounding box center [228, 120] width 73 height 23
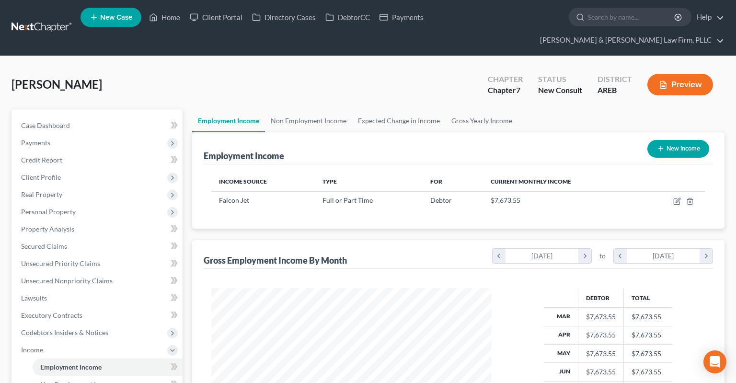
scroll to position [171, 299]
click at [168, 19] on link "Home" at bounding box center [164, 17] width 41 height 17
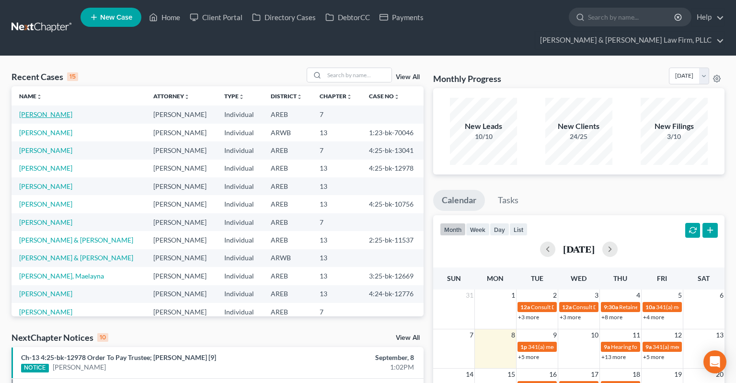
click at [48, 110] on link "[PERSON_NAME]" at bounding box center [45, 114] width 53 height 8
select select "4"
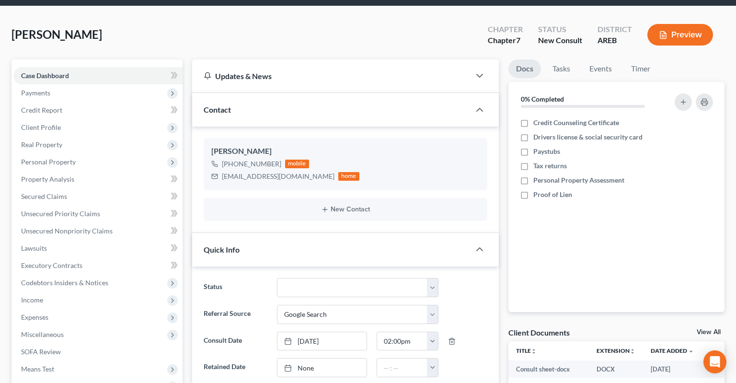
scroll to position [50, 0]
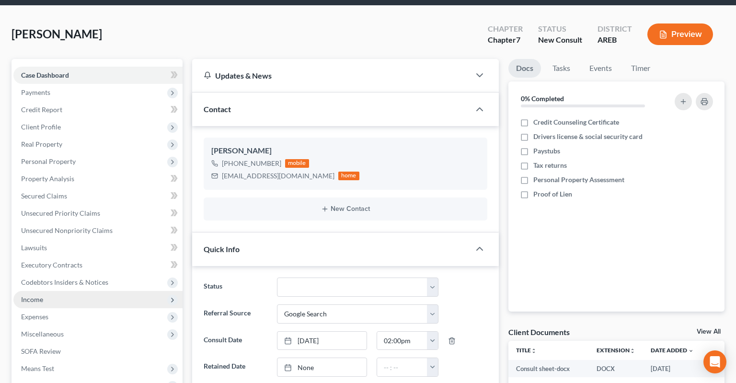
click at [92, 291] on span "Income" at bounding box center [97, 299] width 169 height 17
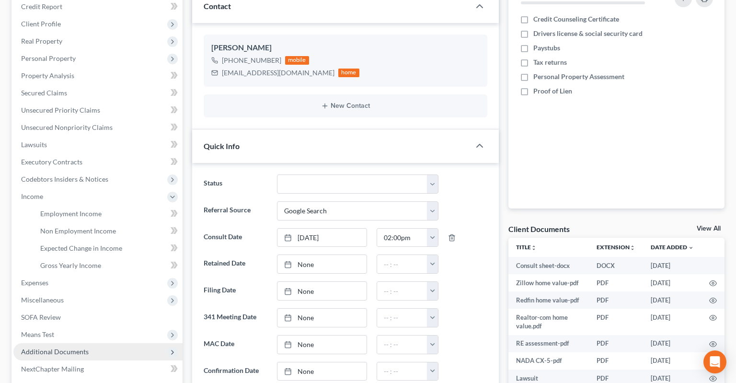
scroll to position [202, 0]
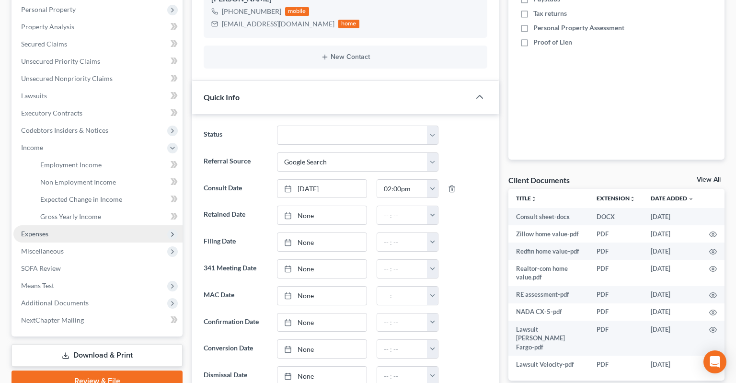
click at [81, 225] on span "Expenses" at bounding box center [97, 233] width 169 height 17
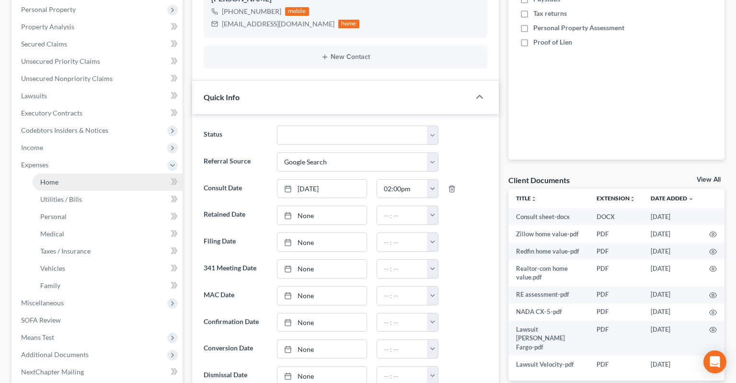
click at [95, 174] on link "Home" at bounding box center [108, 182] width 150 height 17
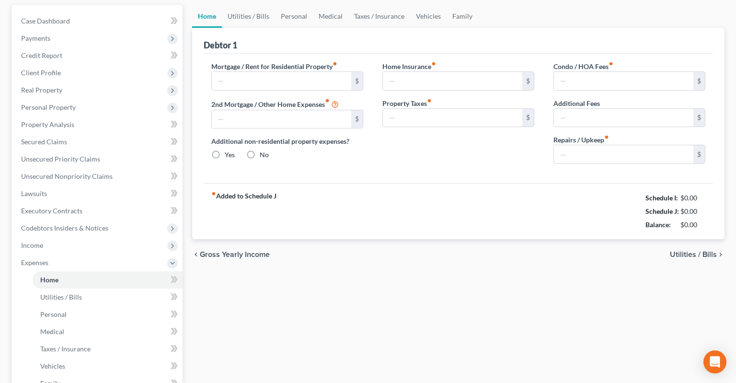
type input "1,250.00"
type input "0.00"
radio input "true"
type input "0.00"
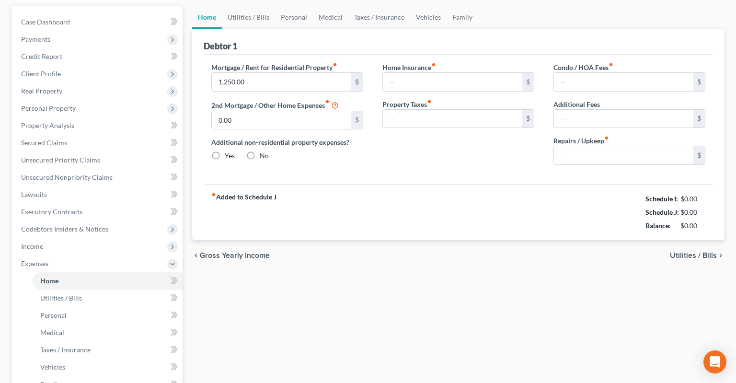
type input "0.00"
type input "100.00"
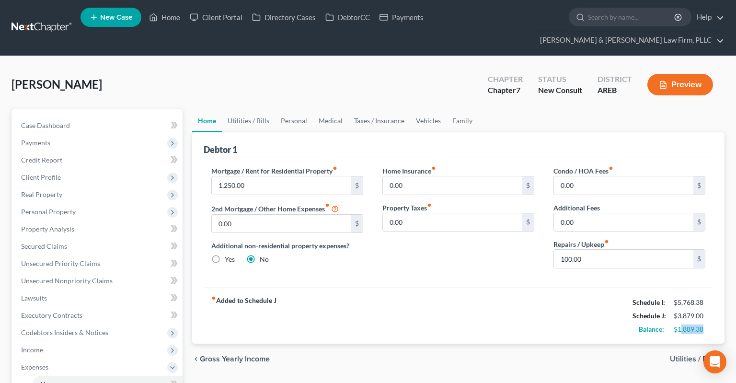
drag, startPoint x: 682, startPoint y: 313, endPoint x: 703, endPoint y: 313, distance: 21.1
click at [703, 325] on div "$1,889.38" at bounding box center [690, 330] width 32 height 10
click at [630, 344] on div "chevron_left Gross Yearly Income Utilities / Bills chevron_right" at bounding box center [458, 359] width 533 height 31
click at [248, 109] on link "Utilities / Bills" at bounding box center [248, 120] width 53 height 23
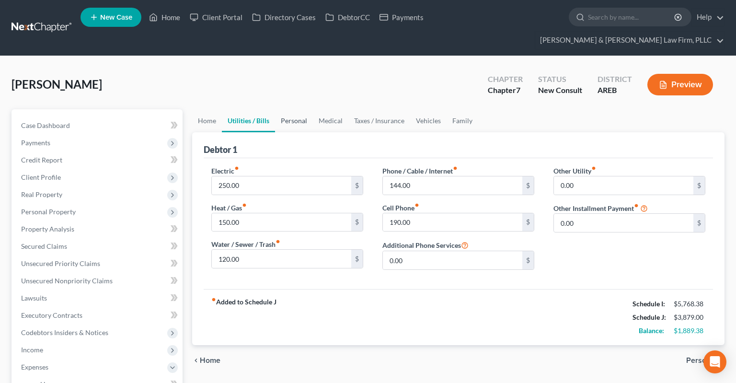
click at [297, 109] on link "Personal" at bounding box center [294, 120] width 38 height 23
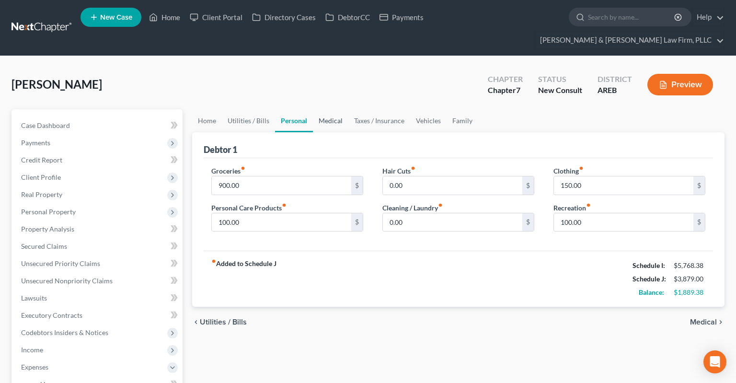
click at [334, 109] on link "Medical" at bounding box center [330, 120] width 35 height 23
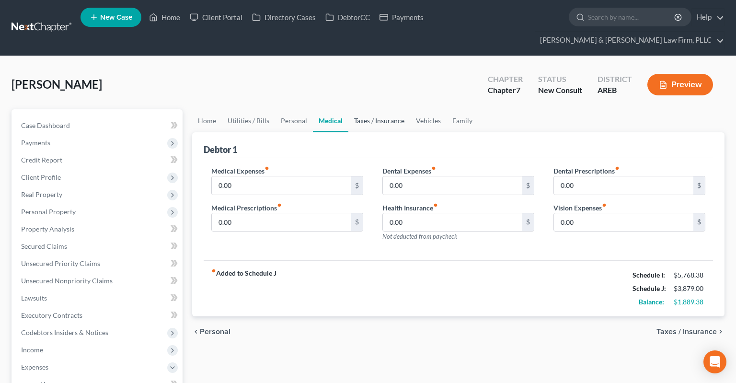
click at [369, 109] on link "Taxes / Insurance" at bounding box center [380, 120] width 62 height 23
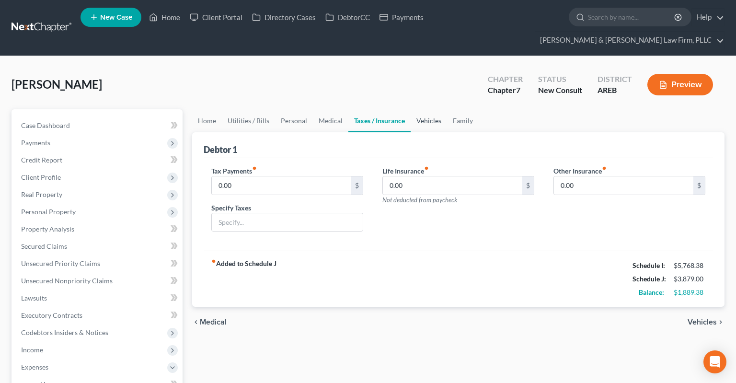
click at [425, 109] on link "Vehicles" at bounding box center [429, 120] width 36 height 23
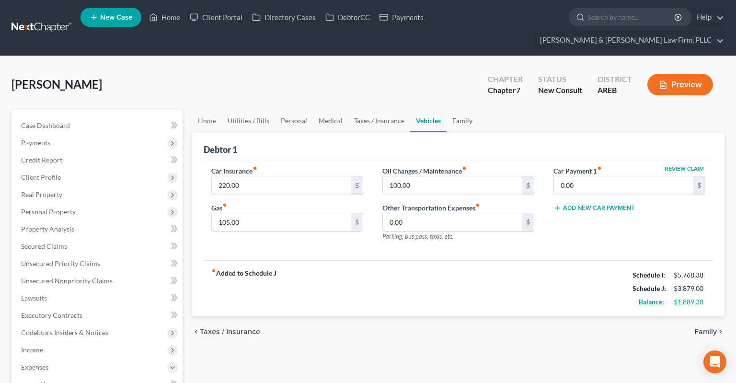
click at [467, 109] on link "Family" at bounding box center [463, 120] width 32 height 23
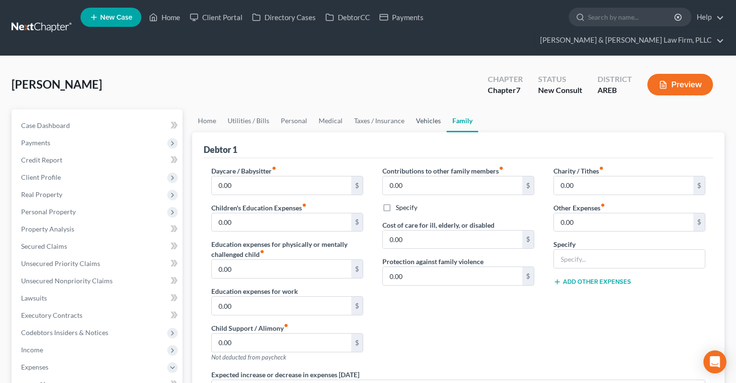
click at [415, 109] on link "Vehicles" at bounding box center [428, 120] width 36 height 23
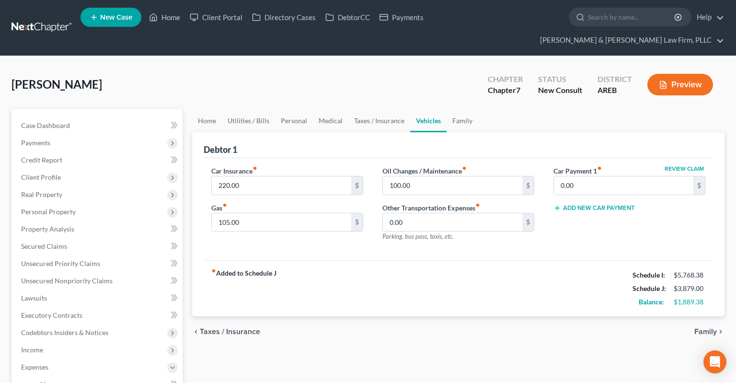
click at [289, 203] on div "Gas fiber_manual_record 105.00 $" at bounding box center [287, 217] width 152 height 29
click at [289, 213] on input "105.00" at bounding box center [282, 222] width 140 height 18
type input "200"
click at [365, 109] on link "Taxes / Insurance" at bounding box center [380, 120] width 62 height 23
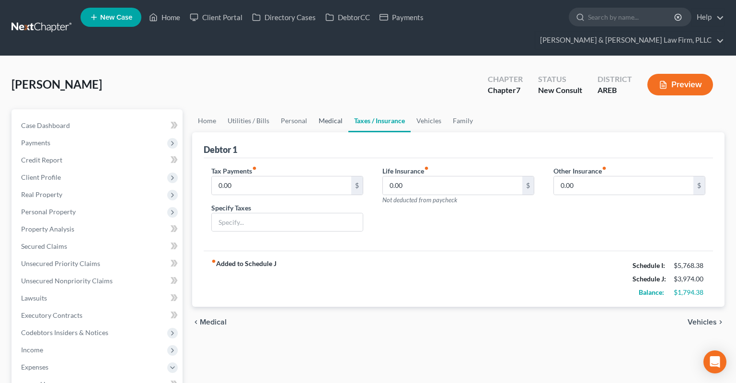
click at [329, 109] on link "Medical" at bounding box center [330, 120] width 35 height 23
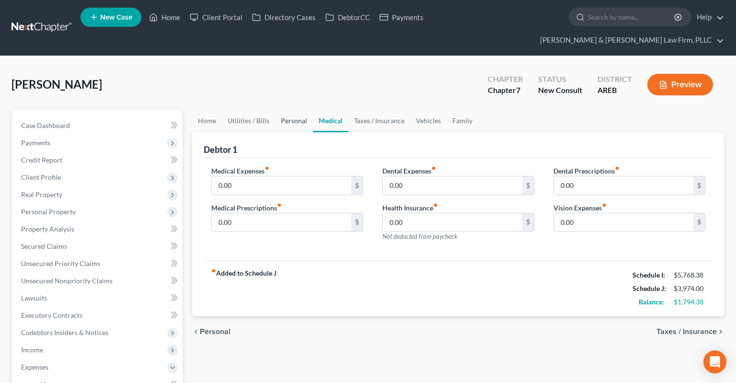
click at [305, 109] on link "Personal" at bounding box center [294, 120] width 38 height 23
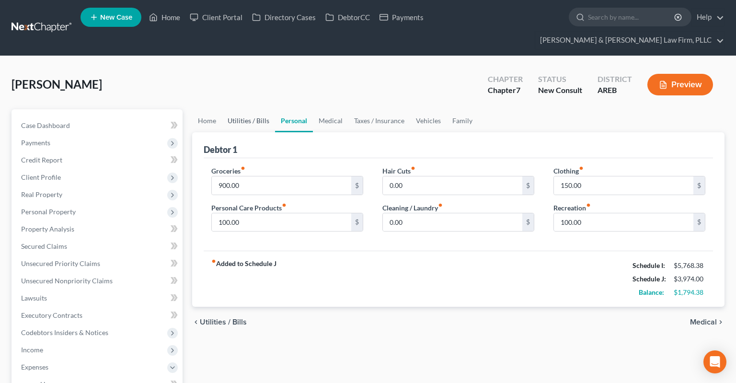
click at [260, 109] on link "Utilities / Bills" at bounding box center [248, 120] width 53 height 23
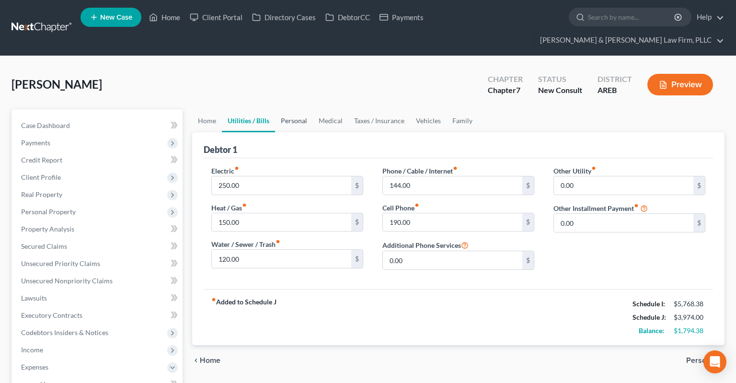
click at [288, 109] on link "Personal" at bounding box center [294, 120] width 38 height 23
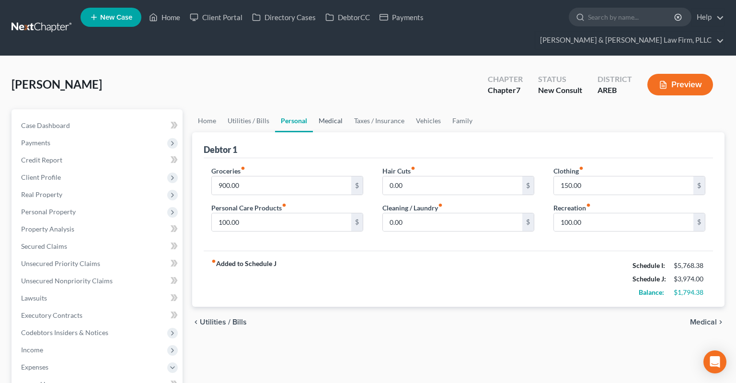
click at [322, 109] on link "Medical" at bounding box center [330, 120] width 35 height 23
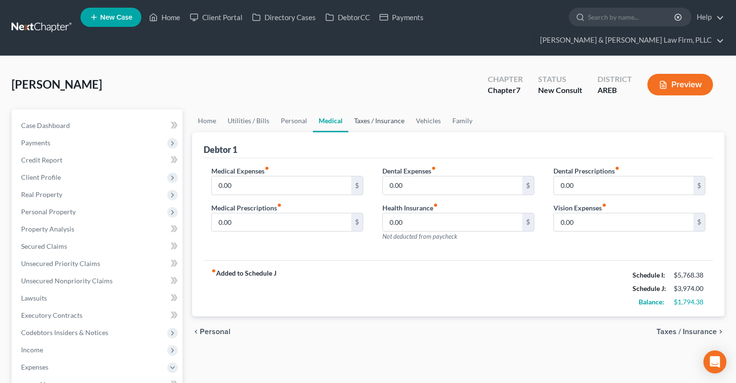
click at [370, 109] on link "Taxes / Insurance" at bounding box center [380, 120] width 62 height 23
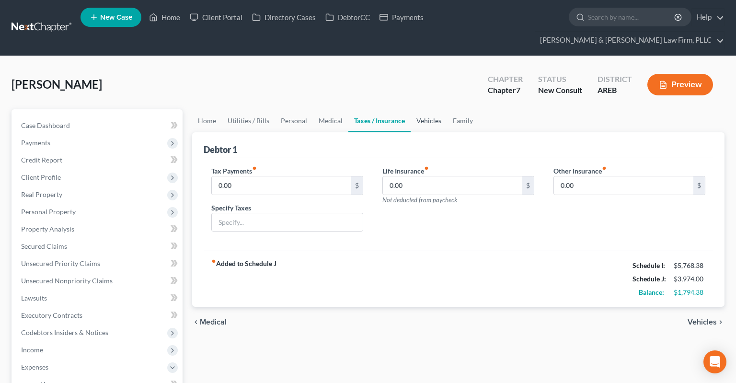
click at [415, 109] on link "Vehicles" at bounding box center [429, 120] width 36 height 23
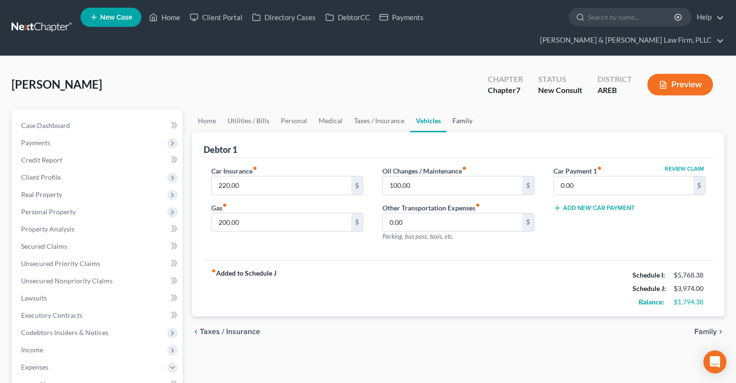
click at [459, 109] on link "Family" at bounding box center [463, 120] width 32 height 23
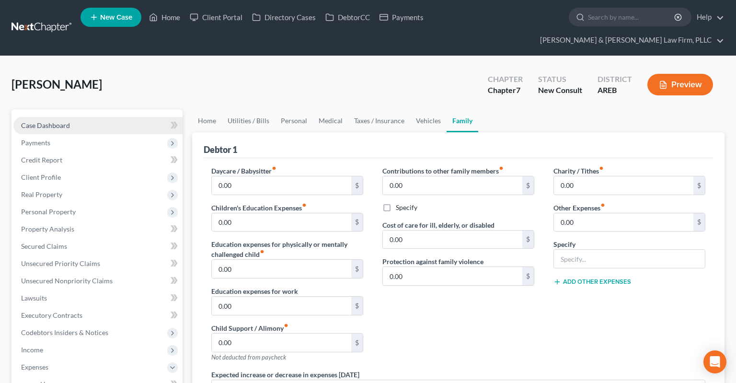
click at [118, 117] on link "Case Dashboard" at bounding box center [97, 125] width 169 height 17
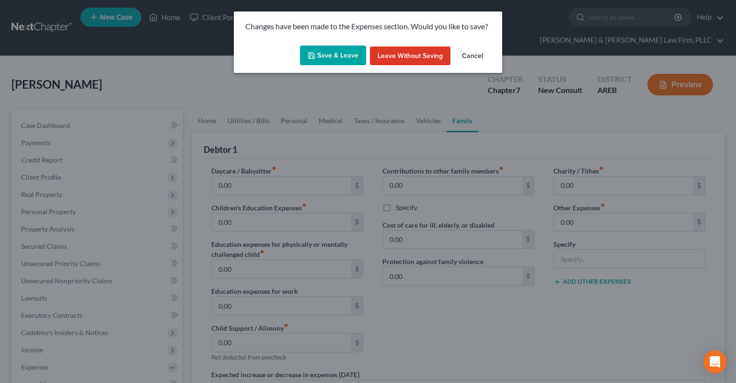
click at [341, 55] on button "Save & Leave" at bounding box center [333, 56] width 66 height 20
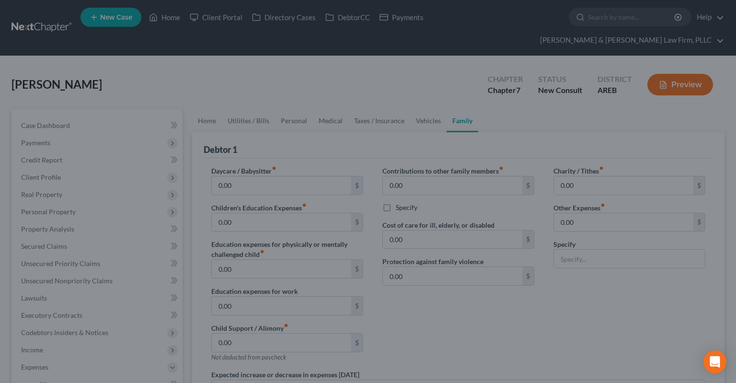
select select "4"
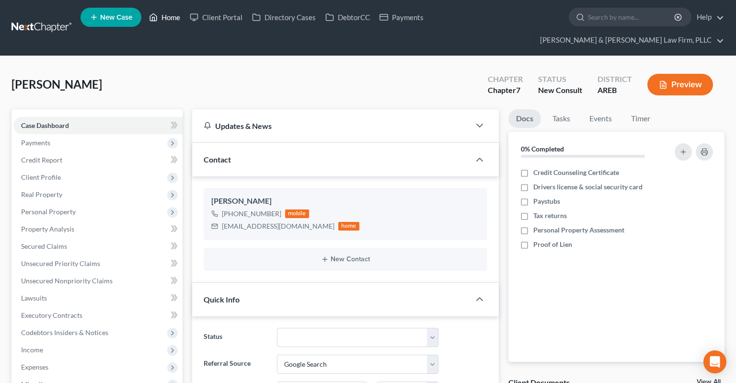
click at [155, 21] on icon at bounding box center [153, 18] width 9 height 12
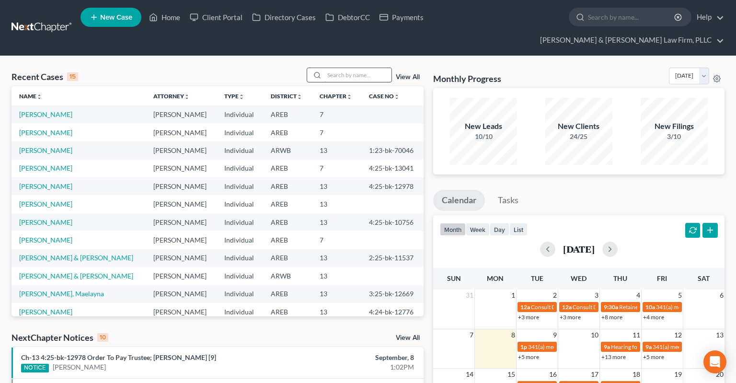
drag, startPoint x: 328, startPoint y: 58, endPoint x: 337, endPoint y: 55, distance: 10.0
click at [337, 68] on input "search" at bounding box center [358, 75] width 67 height 14
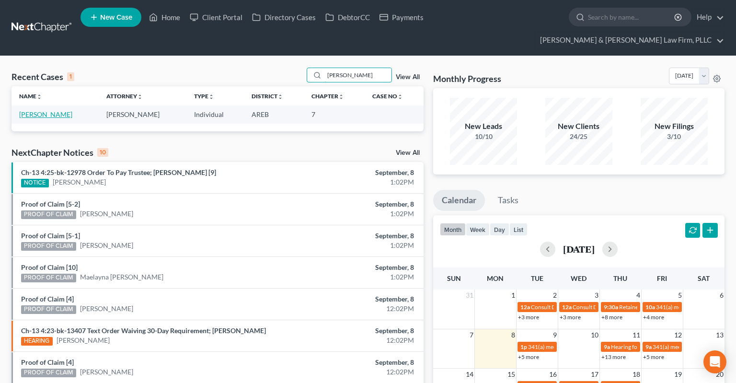
type input "[PERSON_NAME]"
click at [53, 110] on link "[PERSON_NAME]" at bounding box center [45, 114] width 53 height 8
select select "2"
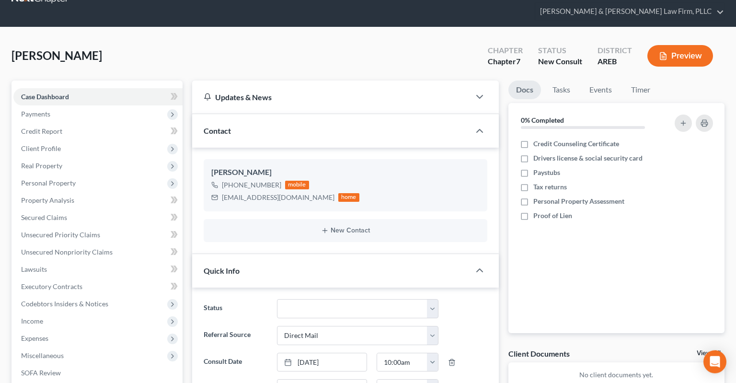
scroll to position [151, 0]
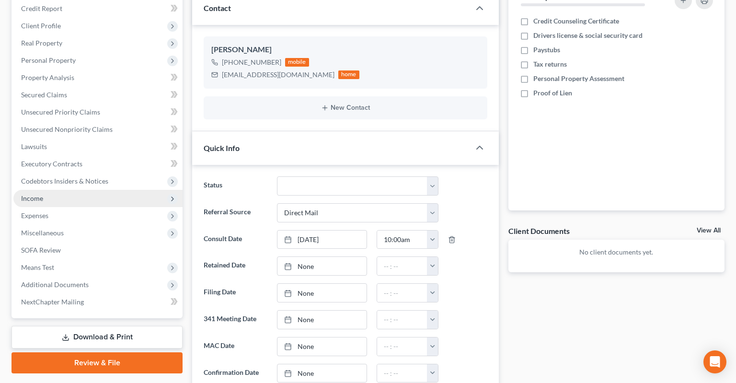
click at [97, 190] on span "Income" at bounding box center [97, 198] width 169 height 17
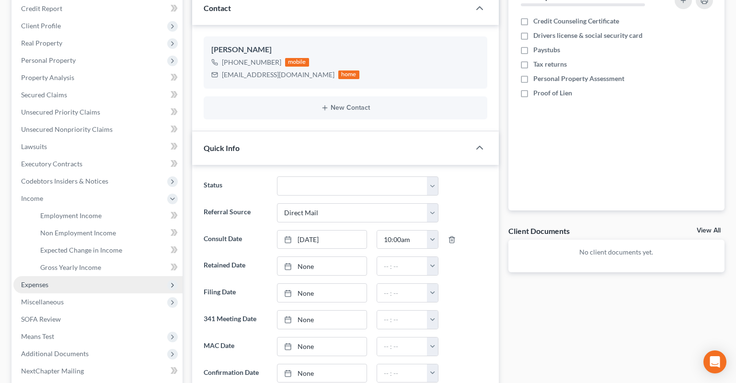
click at [102, 276] on span "Expenses" at bounding box center [97, 284] width 169 height 17
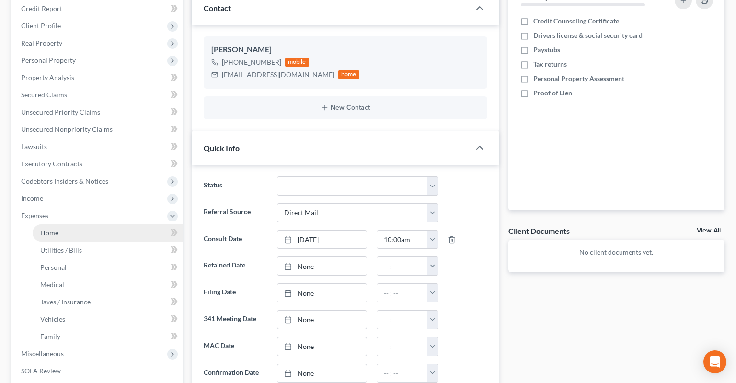
click at [105, 224] on link "Home" at bounding box center [108, 232] width 150 height 17
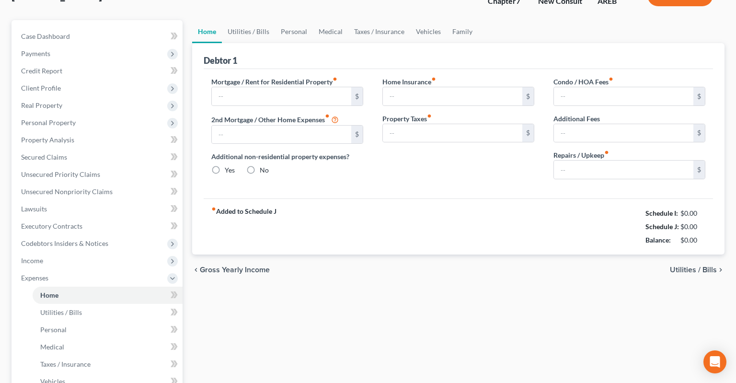
type input "1,809.99"
type input "0.00"
radio input "true"
type input "0.00"
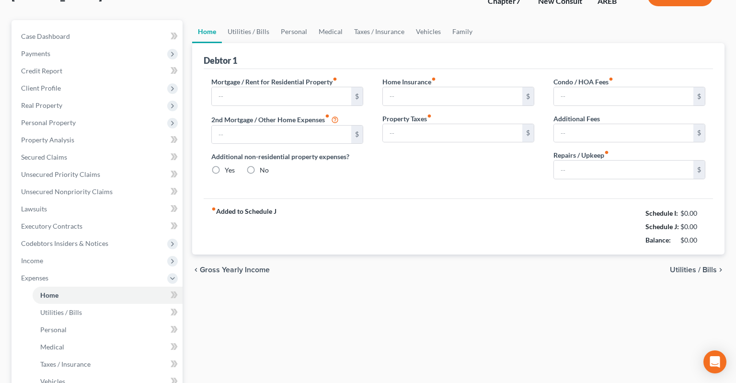
type input "0.00"
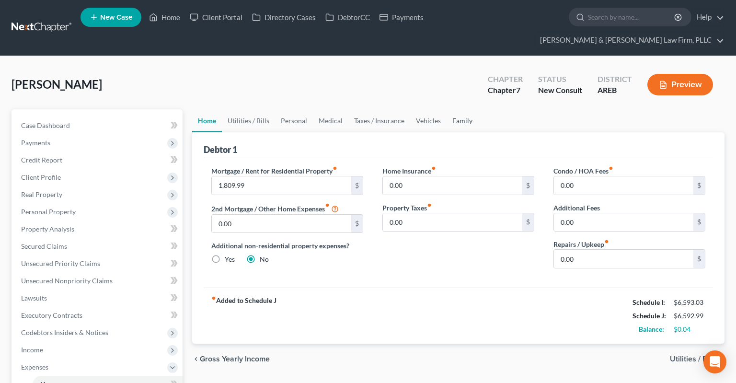
click at [460, 109] on link "Family" at bounding box center [463, 120] width 32 height 23
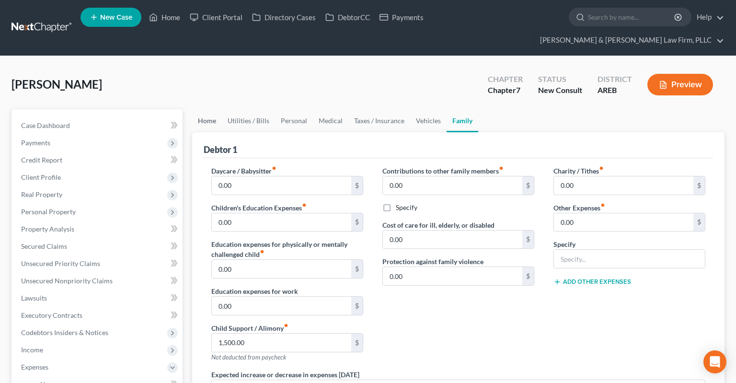
click at [213, 109] on link "Home" at bounding box center [207, 120] width 30 height 23
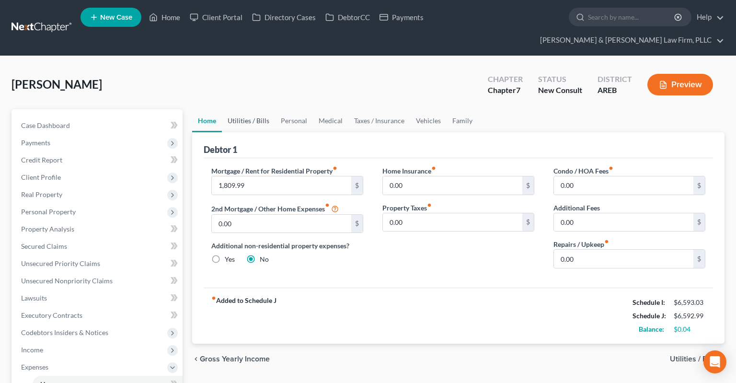
click at [238, 109] on link "Utilities / Bills" at bounding box center [248, 120] width 53 height 23
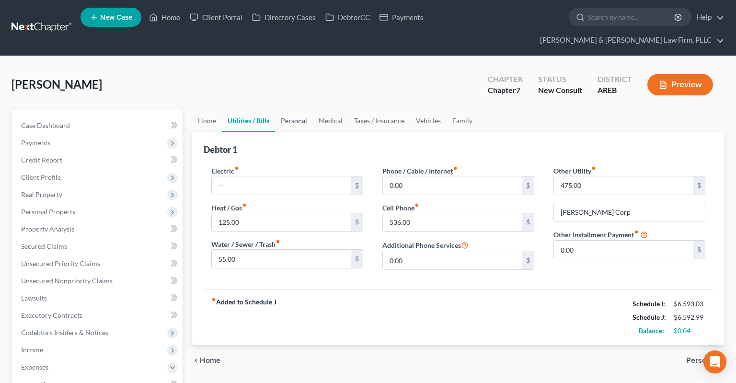
click at [292, 109] on link "Personal" at bounding box center [294, 120] width 38 height 23
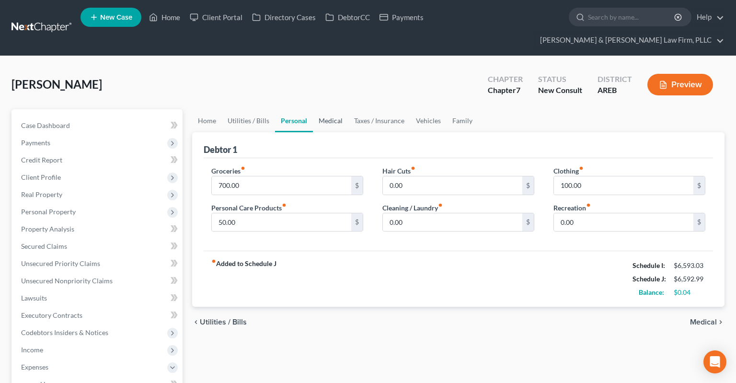
click at [324, 109] on link "Medical" at bounding box center [330, 120] width 35 height 23
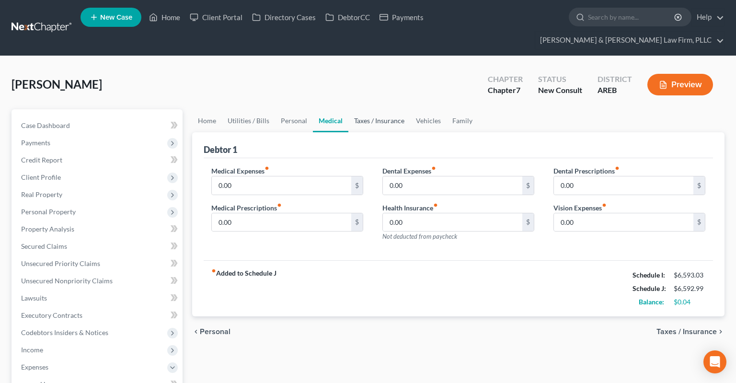
click at [378, 109] on link "Taxes / Insurance" at bounding box center [380, 120] width 62 height 23
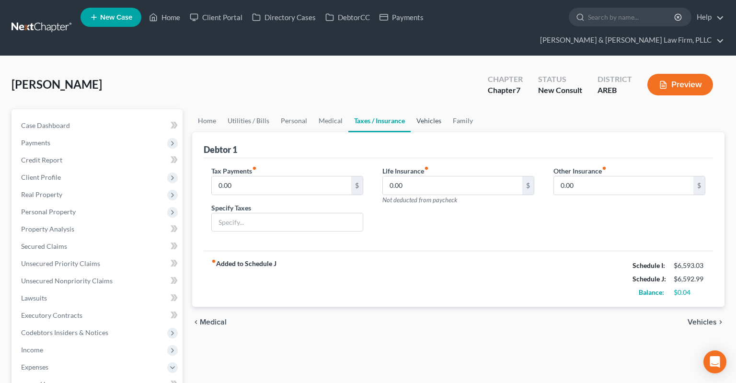
click at [432, 109] on link "Vehicles" at bounding box center [429, 120] width 36 height 23
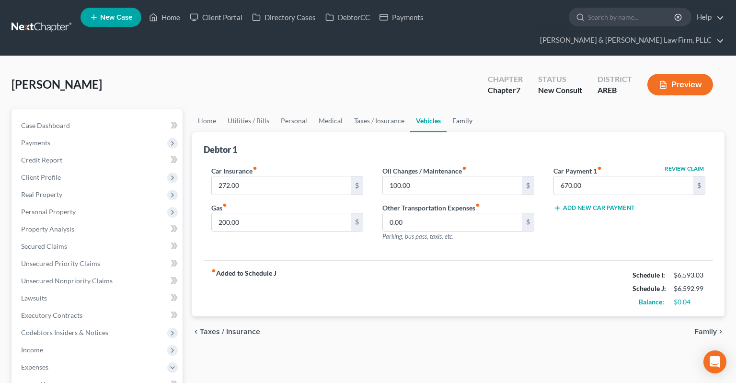
click at [448, 109] on link "Family" at bounding box center [463, 120] width 32 height 23
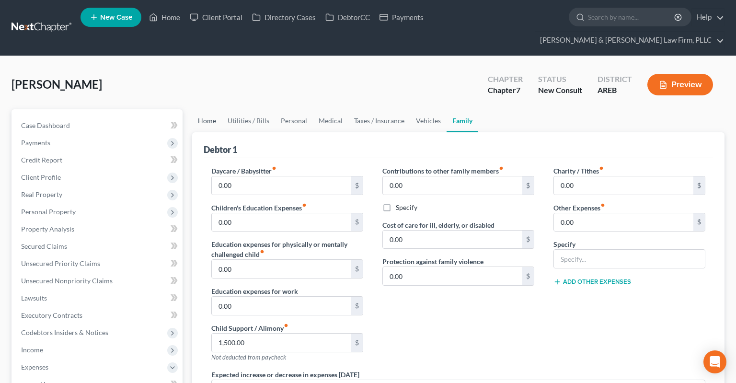
click at [203, 109] on link "Home" at bounding box center [207, 120] width 30 height 23
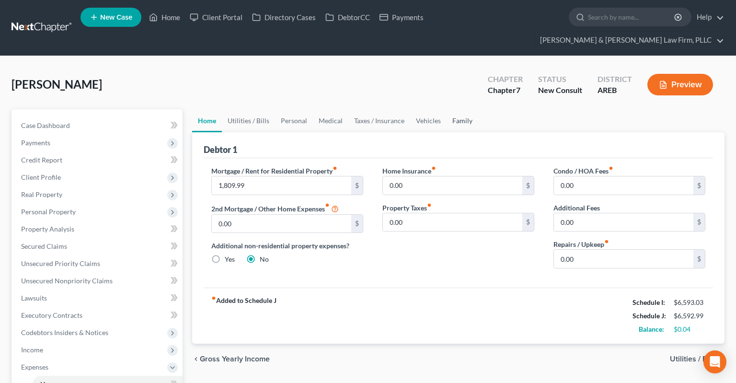
click at [451, 109] on link "Family" at bounding box center [463, 120] width 32 height 23
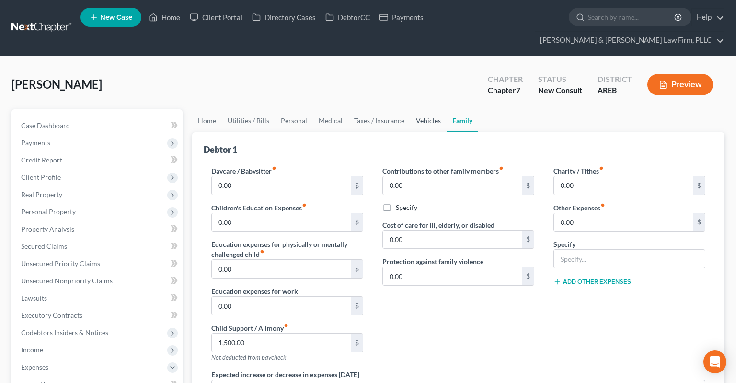
drag, startPoint x: 427, startPoint y: 101, endPoint x: 409, endPoint y: 107, distance: 18.3
click at [427, 109] on link "Vehicles" at bounding box center [428, 120] width 36 height 23
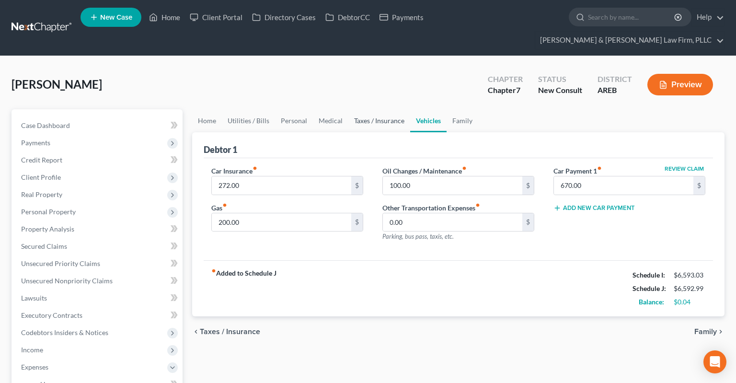
click at [377, 109] on link "Taxes / Insurance" at bounding box center [380, 120] width 62 height 23
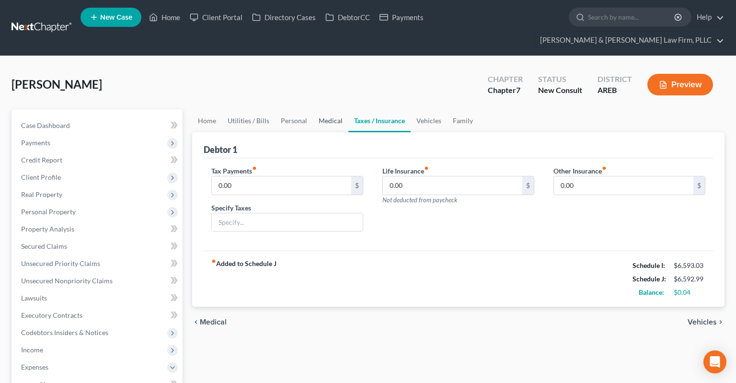
click at [334, 110] on link "Medical" at bounding box center [330, 120] width 35 height 23
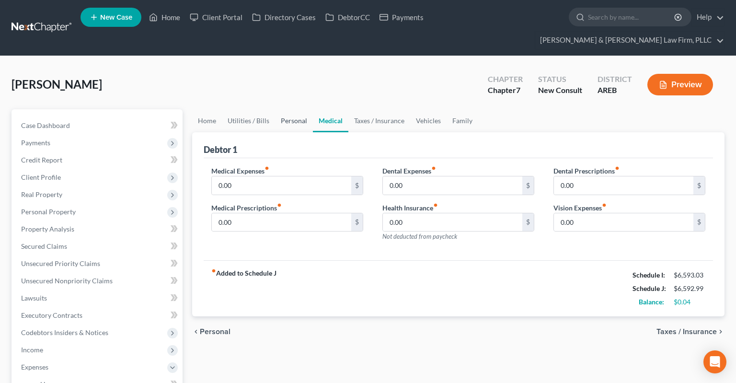
click at [300, 112] on link "Personal" at bounding box center [294, 120] width 38 height 23
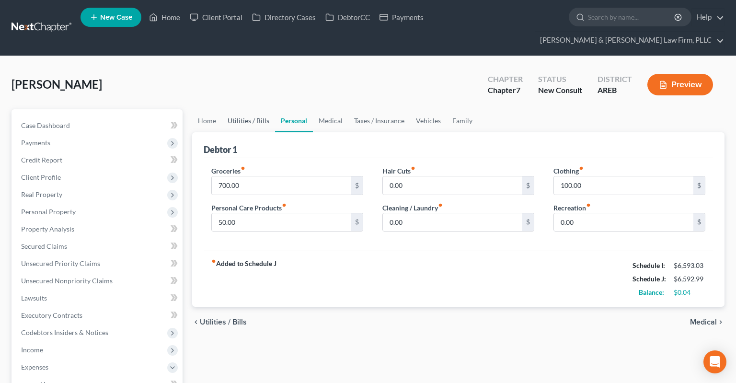
drag, startPoint x: 248, startPoint y: 105, endPoint x: 214, endPoint y: 102, distance: 34.6
click at [247, 109] on link "Utilities / Bills" at bounding box center [248, 120] width 53 height 23
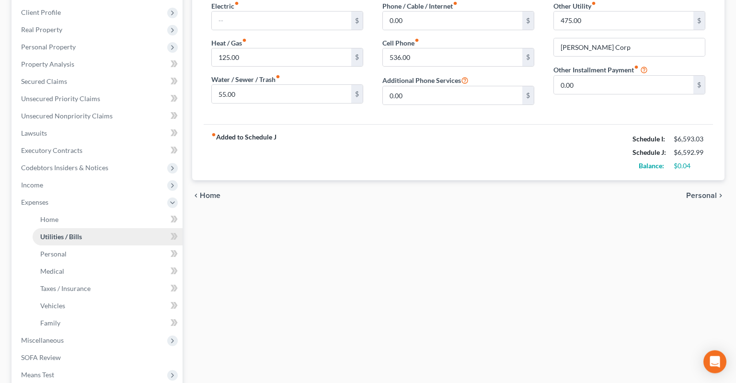
scroll to position [202, 0]
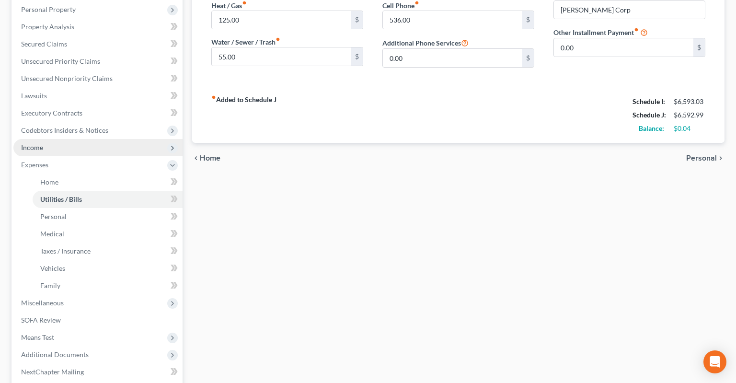
click at [104, 139] on span "Income" at bounding box center [97, 147] width 169 height 17
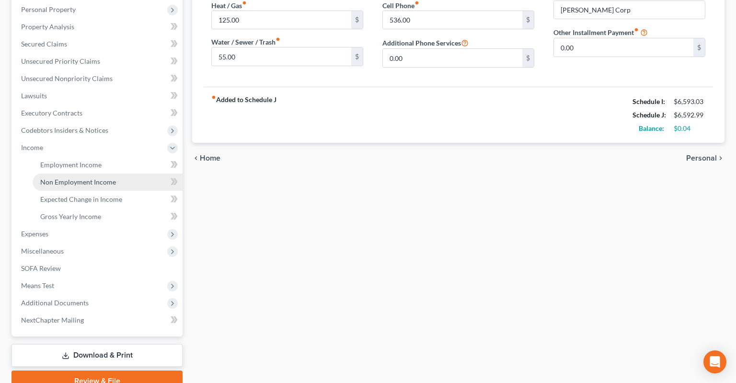
click at [106, 178] on span "Non Employment Income" at bounding box center [78, 182] width 76 height 8
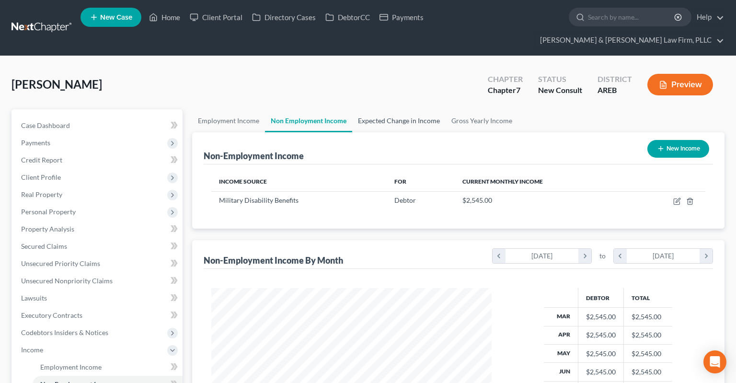
click at [391, 111] on link "Expected Change in Income" at bounding box center [398, 120] width 93 height 23
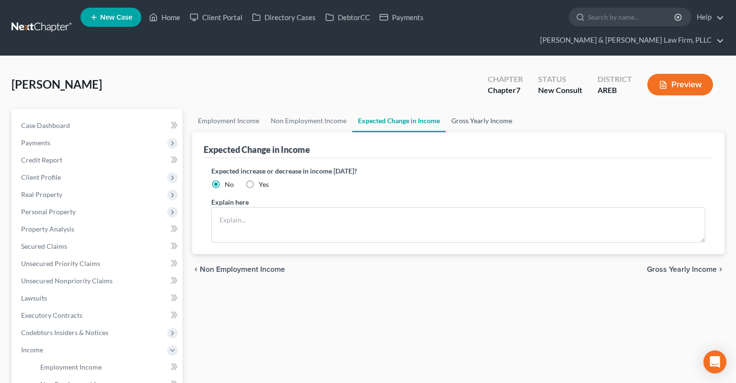
click at [483, 109] on link "Gross Yearly Income" at bounding box center [482, 120] width 72 height 23
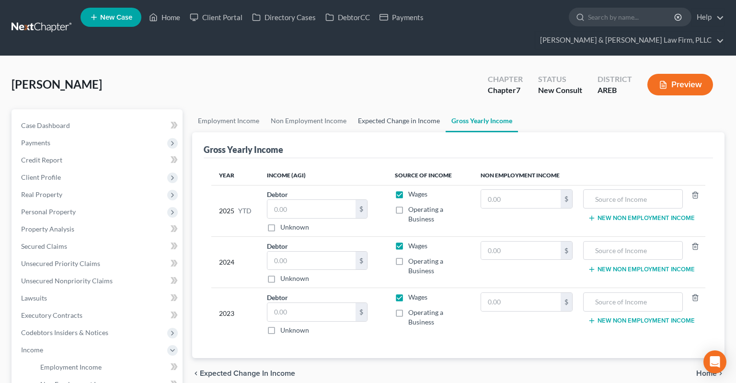
click at [412, 109] on link "Expected Change in Income" at bounding box center [398, 120] width 93 height 23
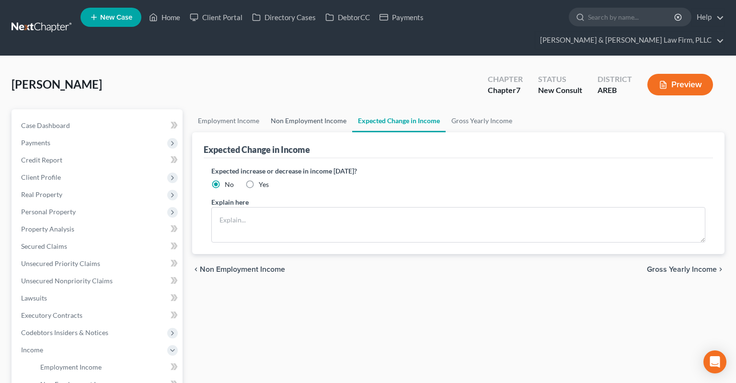
click at [312, 109] on link "Non Employment Income" at bounding box center [308, 120] width 87 height 23
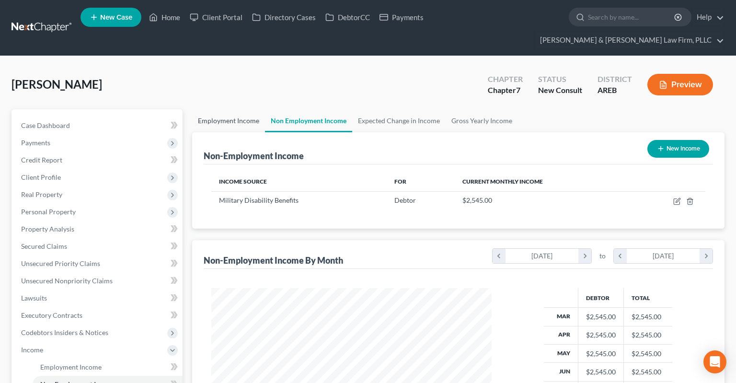
click at [240, 109] on link "Employment Income" at bounding box center [228, 120] width 73 height 23
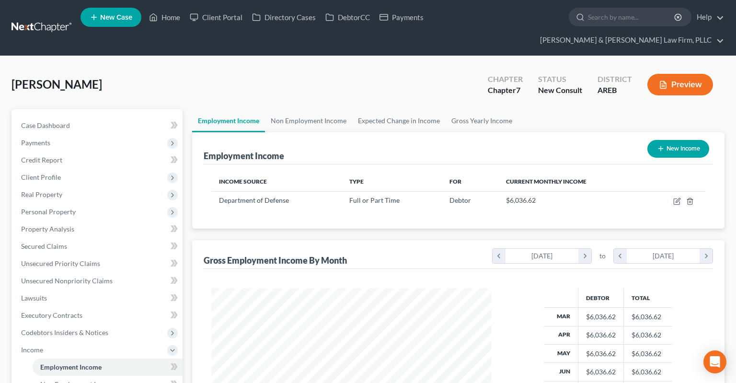
scroll to position [171, 299]
click at [289, 109] on link "Non Employment Income" at bounding box center [308, 120] width 87 height 23
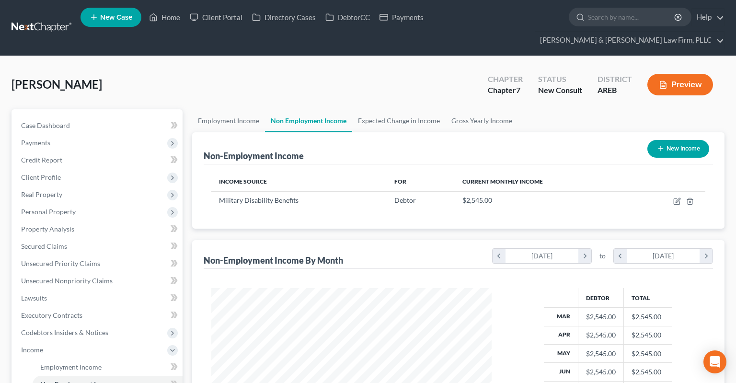
scroll to position [171, 299]
click at [100, 117] on link "Case Dashboard" at bounding box center [97, 125] width 169 height 17
select select "2"
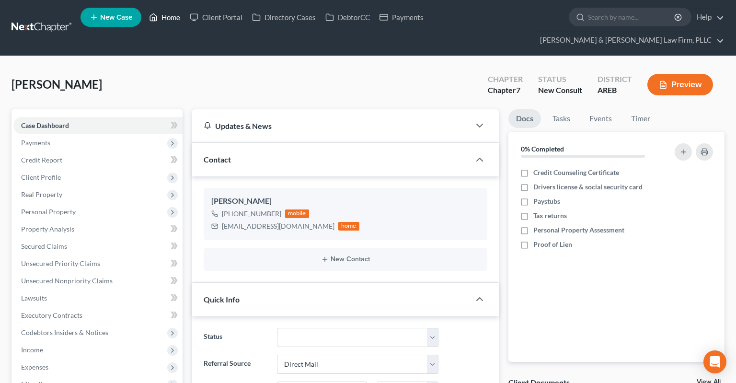
click at [174, 25] on link "Home" at bounding box center [164, 17] width 41 height 17
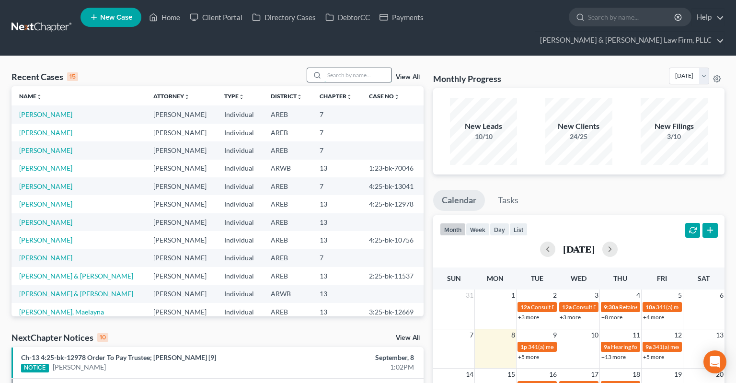
click at [335, 68] on input "search" at bounding box center [358, 75] width 67 height 14
click at [336, 68] on div "Recent Cases 15 View All" at bounding box center [218, 77] width 412 height 19
click at [343, 68] on input "search" at bounding box center [358, 75] width 67 height 14
type input "king"
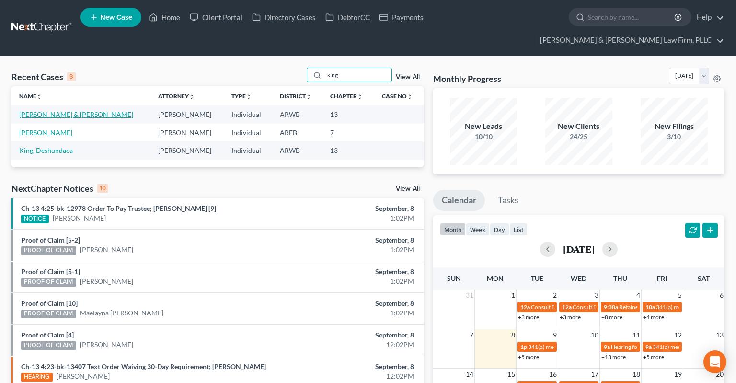
click at [63, 110] on link "[PERSON_NAME] & [PERSON_NAME]" at bounding box center [76, 114] width 114 height 8
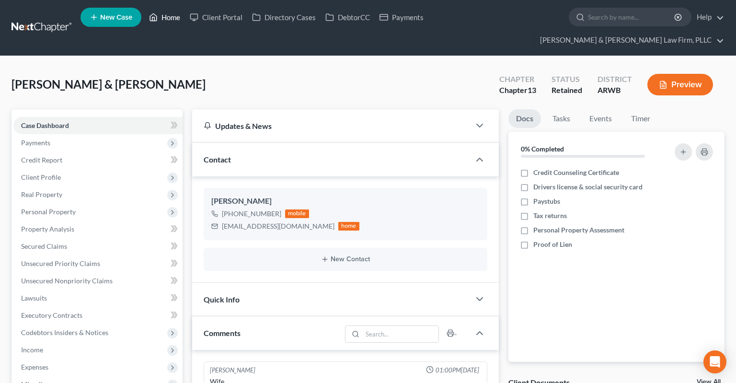
click at [167, 25] on link "Home" at bounding box center [164, 17] width 41 height 17
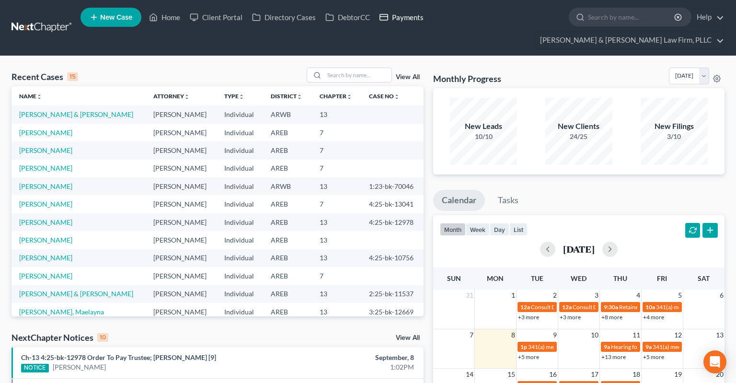
click at [402, 22] on link "Payments" at bounding box center [402, 17] width 54 height 17
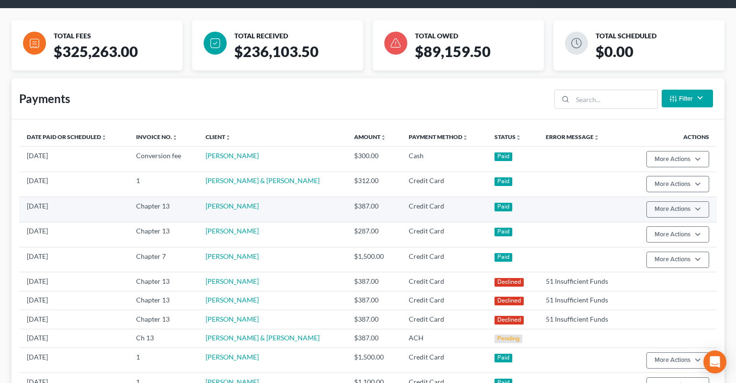
scroll to position [101, 0]
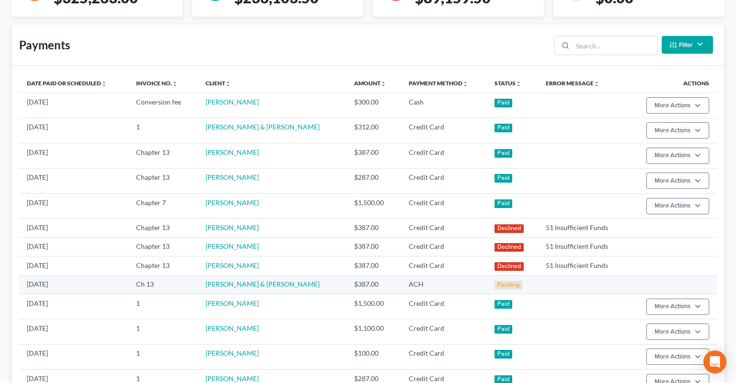
click at [419, 275] on td "ACH" at bounding box center [444, 284] width 86 height 19
click at [661, 275] on td at bounding box center [673, 284] width 90 height 19
click at [267, 280] on link "[PERSON_NAME] & [PERSON_NAME]" at bounding box center [263, 284] width 114 height 8
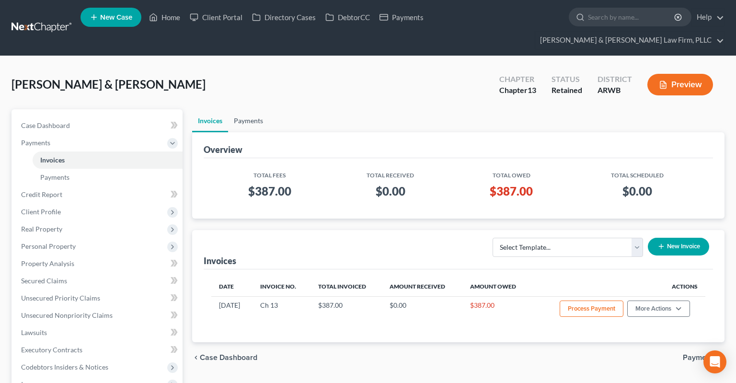
click at [242, 109] on link "Payments" at bounding box center [248, 120] width 41 height 23
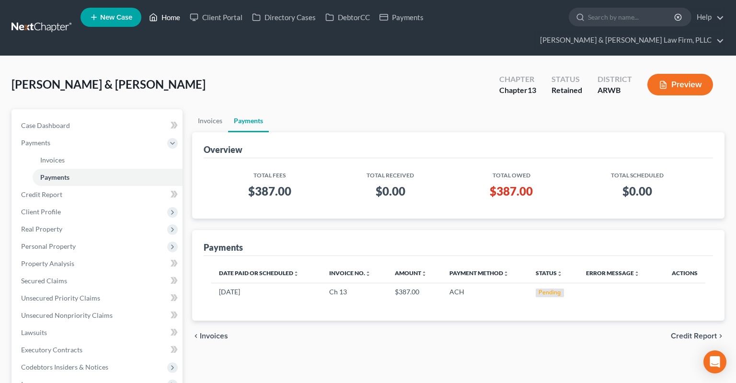
click at [169, 22] on link "Home" at bounding box center [164, 17] width 41 height 17
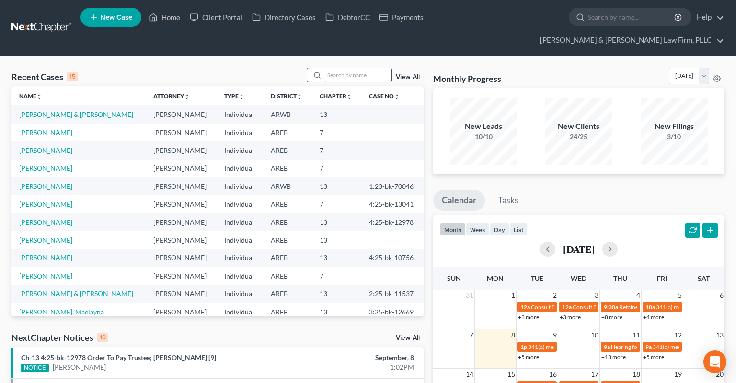
click at [341, 68] on input "search" at bounding box center [358, 75] width 67 height 14
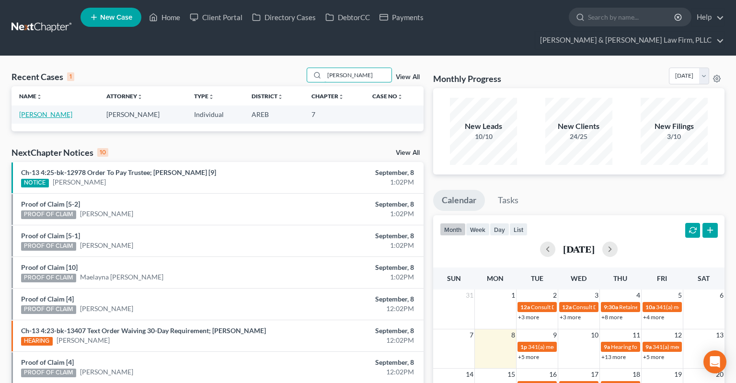
type input "[PERSON_NAME]"
click at [68, 110] on link "[PERSON_NAME]" at bounding box center [45, 114] width 53 height 8
select select "3"
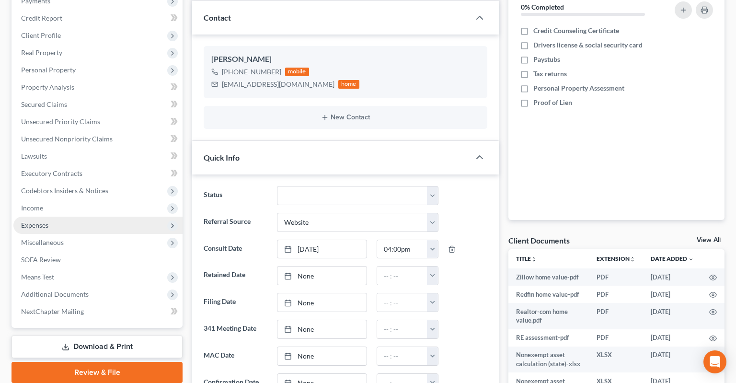
scroll to position [151, 0]
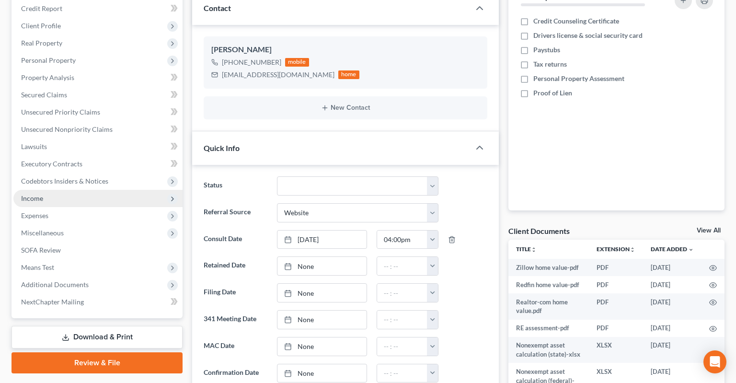
click at [108, 190] on span "Income" at bounding box center [97, 198] width 169 height 17
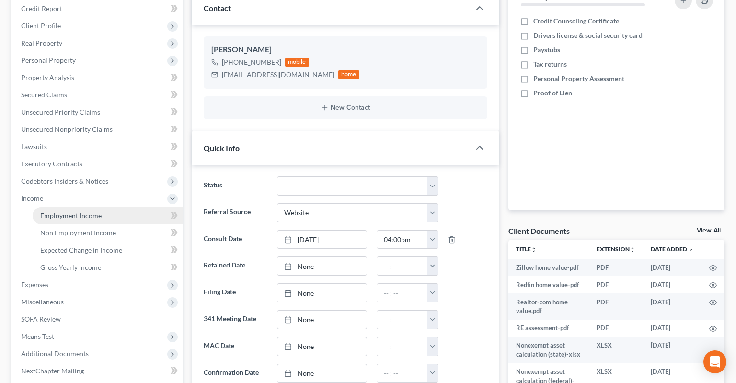
click at [125, 207] on link "Employment Income" at bounding box center [108, 215] width 150 height 17
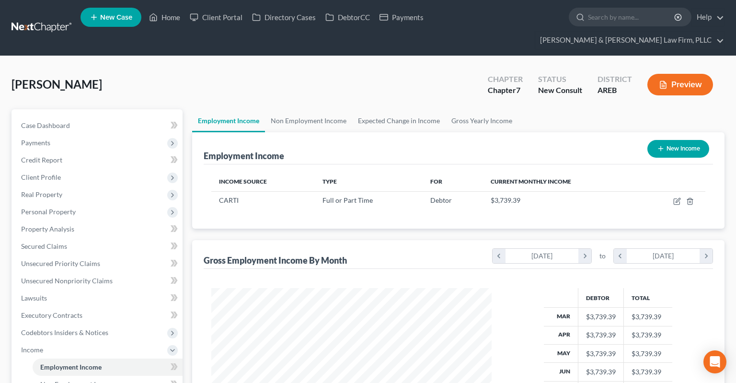
scroll to position [171, 299]
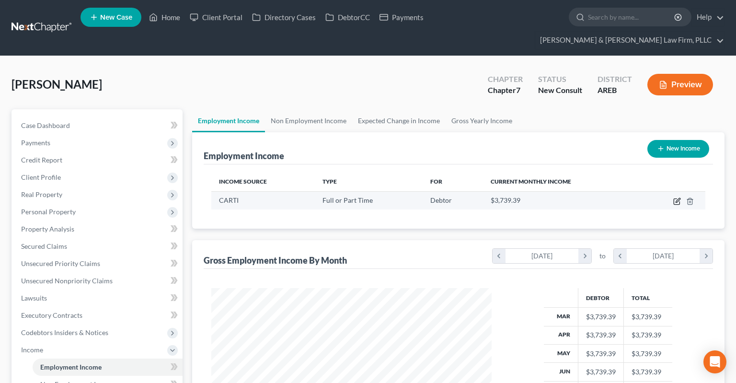
click at [678, 198] on icon "button" at bounding box center [678, 202] width 8 height 8
select select "0"
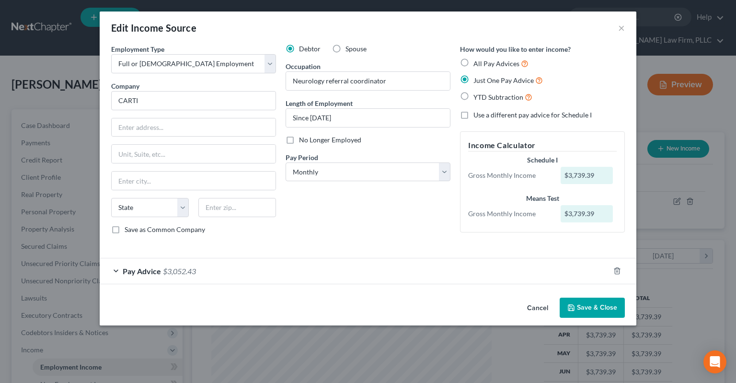
click at [535, 306] on button "Cancel" at bounding box center [538, 308] width 36 height 19
